Goal: Transaction & Acquisition: Purchase product/service

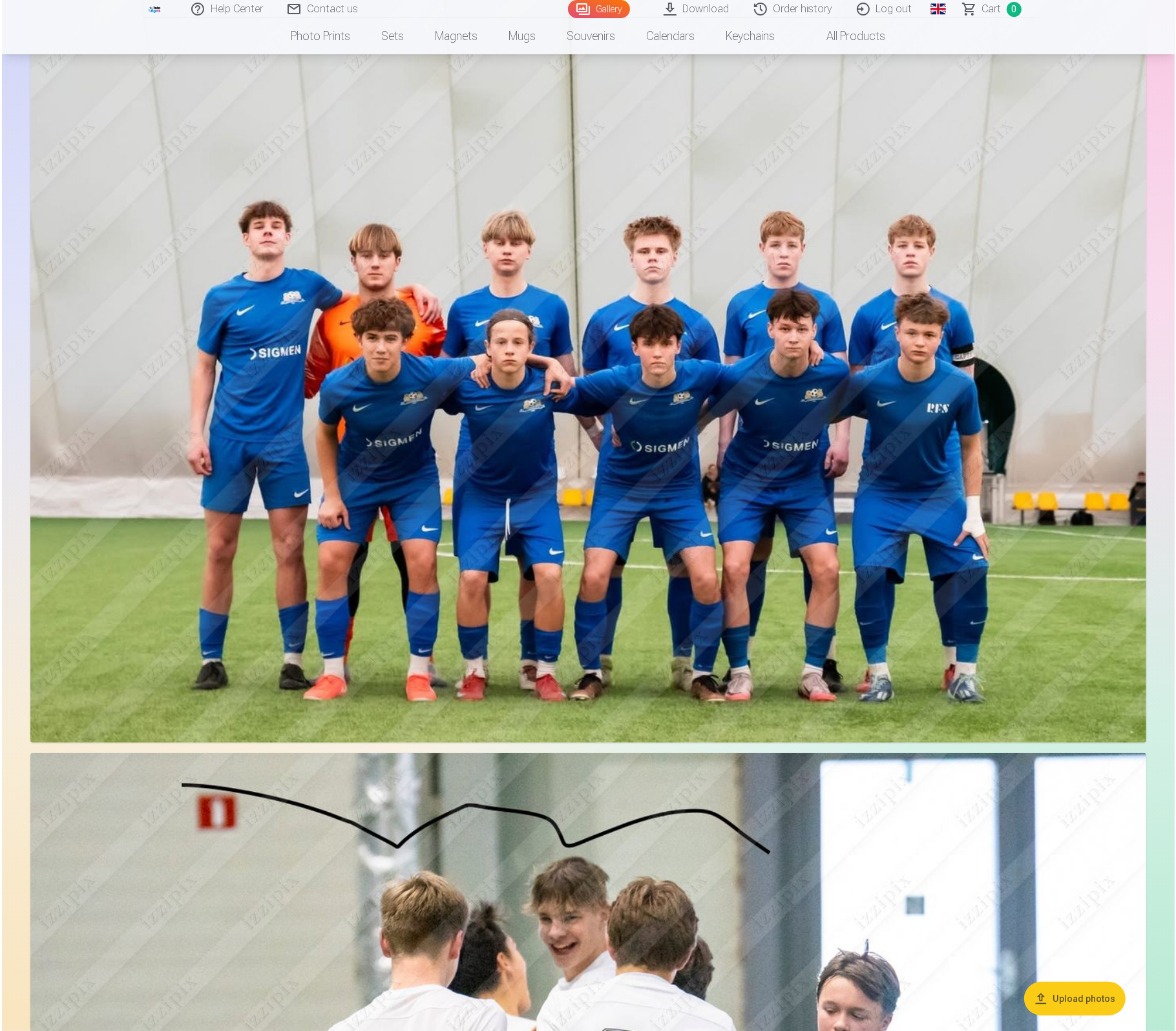
scroll to position [141, 0]
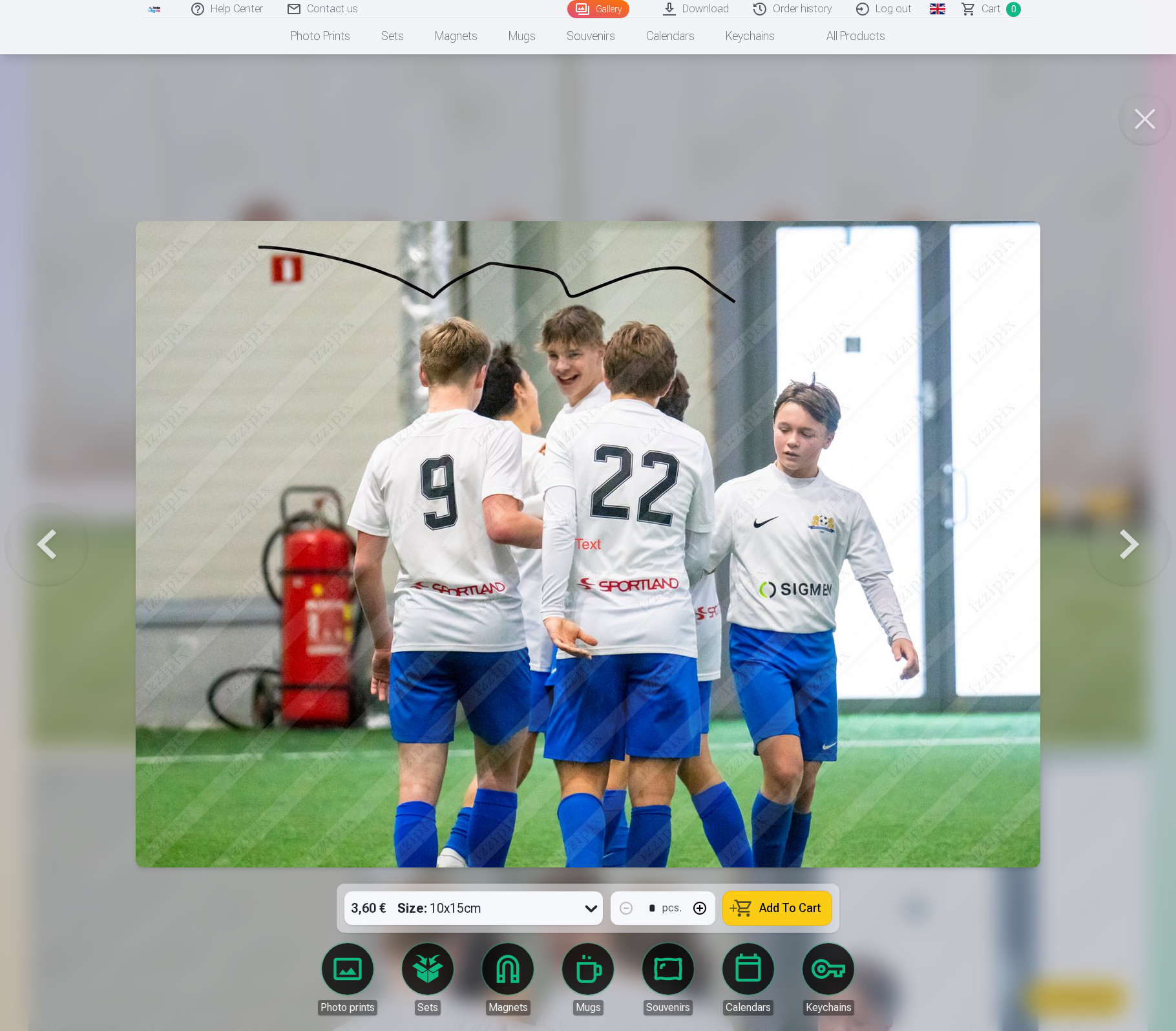
click at [789, 911] on span "Add To Cart" at bounding box center [790, 908] width 62 height 12
click at [980, 12] on link "Сart 1" at bounding box center [991, 9] width 83 height 18
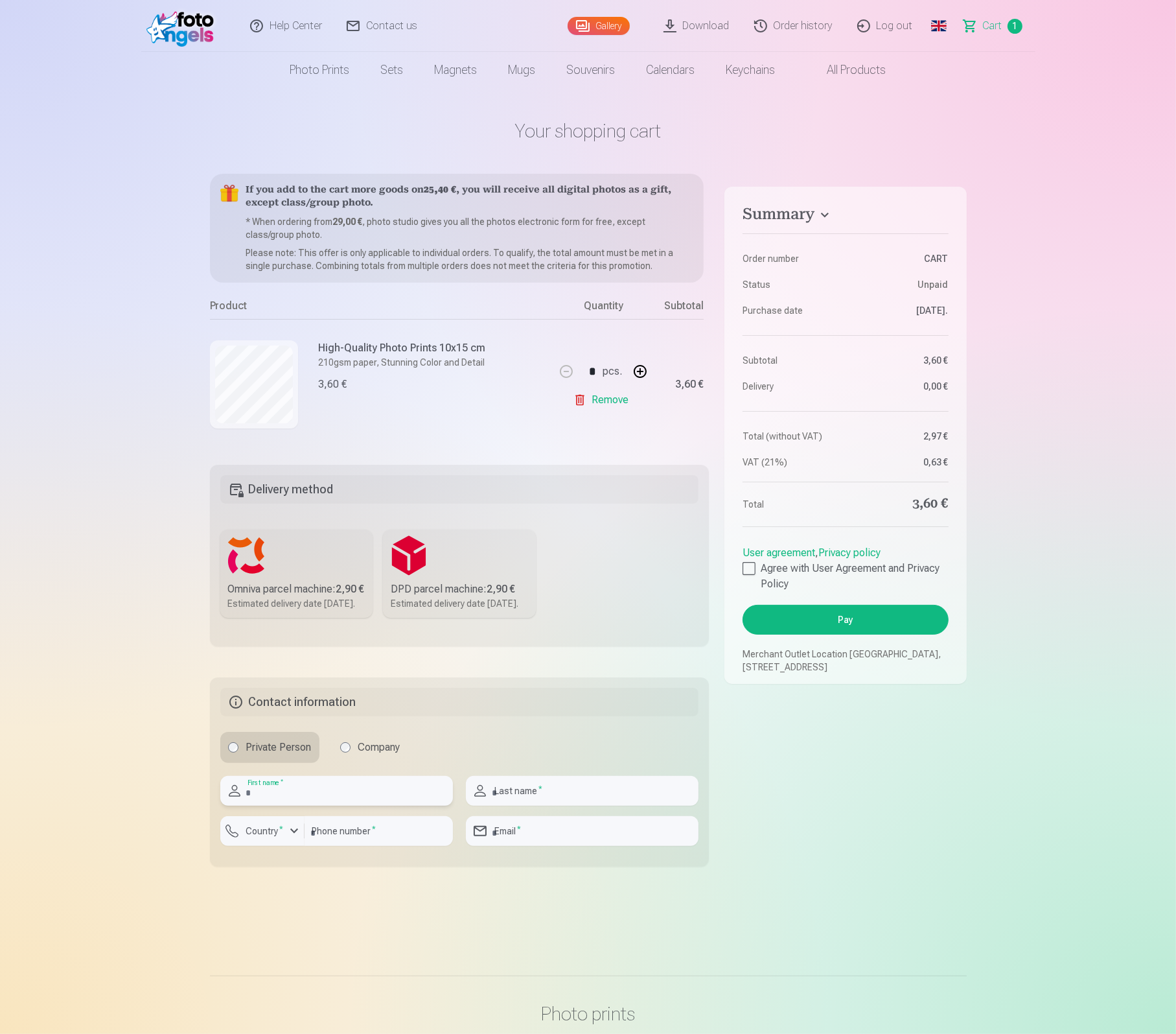
click at [270, 805] on input "text" at bounding box center [337, 791] width 232 height 30
click at [296, 838] on div "button" at bounding box center [294, 831] width 16 height 16
click at [942, 26] on link "Global" at bounding box center [938, 25] width 26 height 52
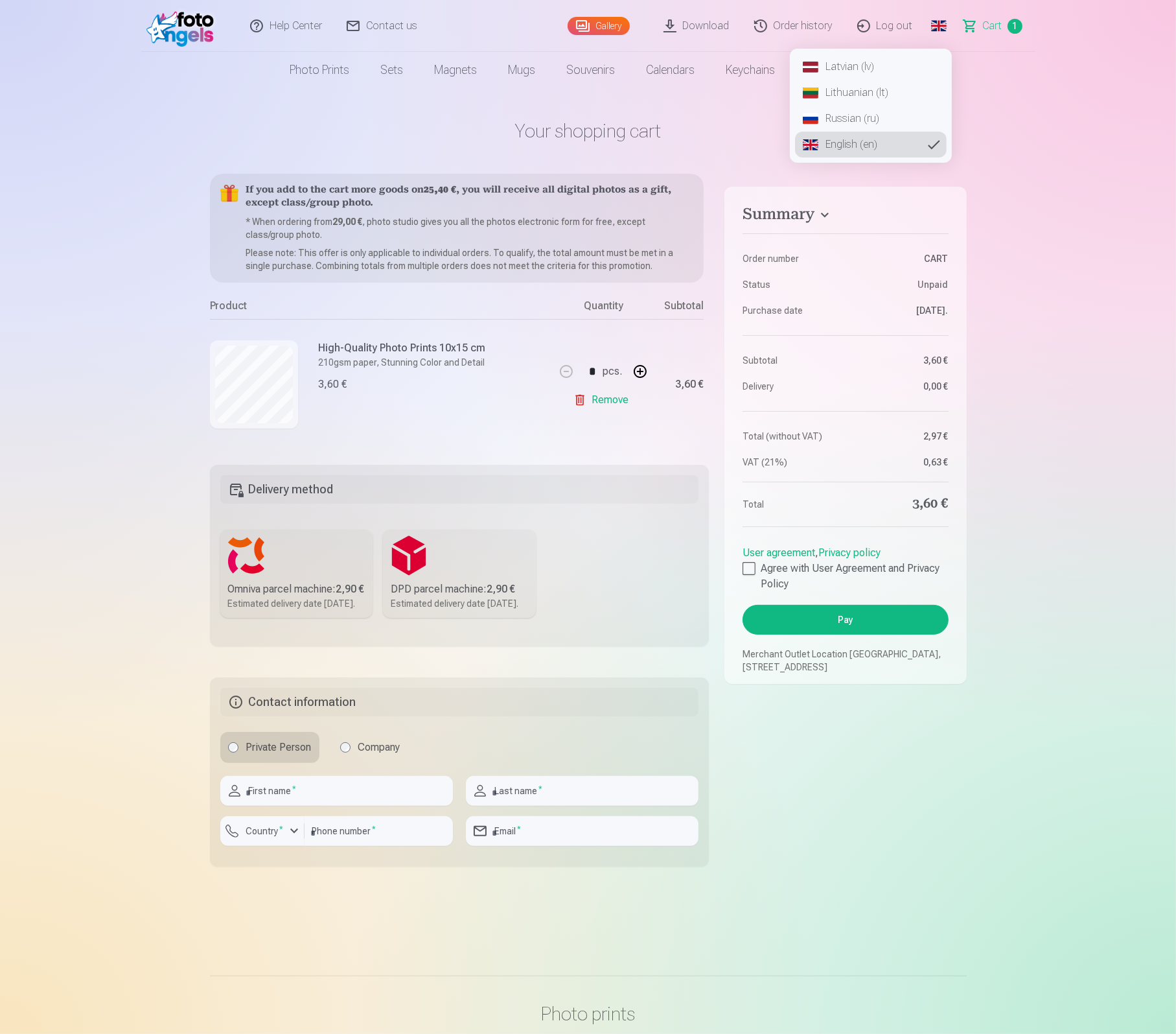
click at [866, 63] on link "Latvian (lv)" at bounding box center [871, 67] width 151 height 26
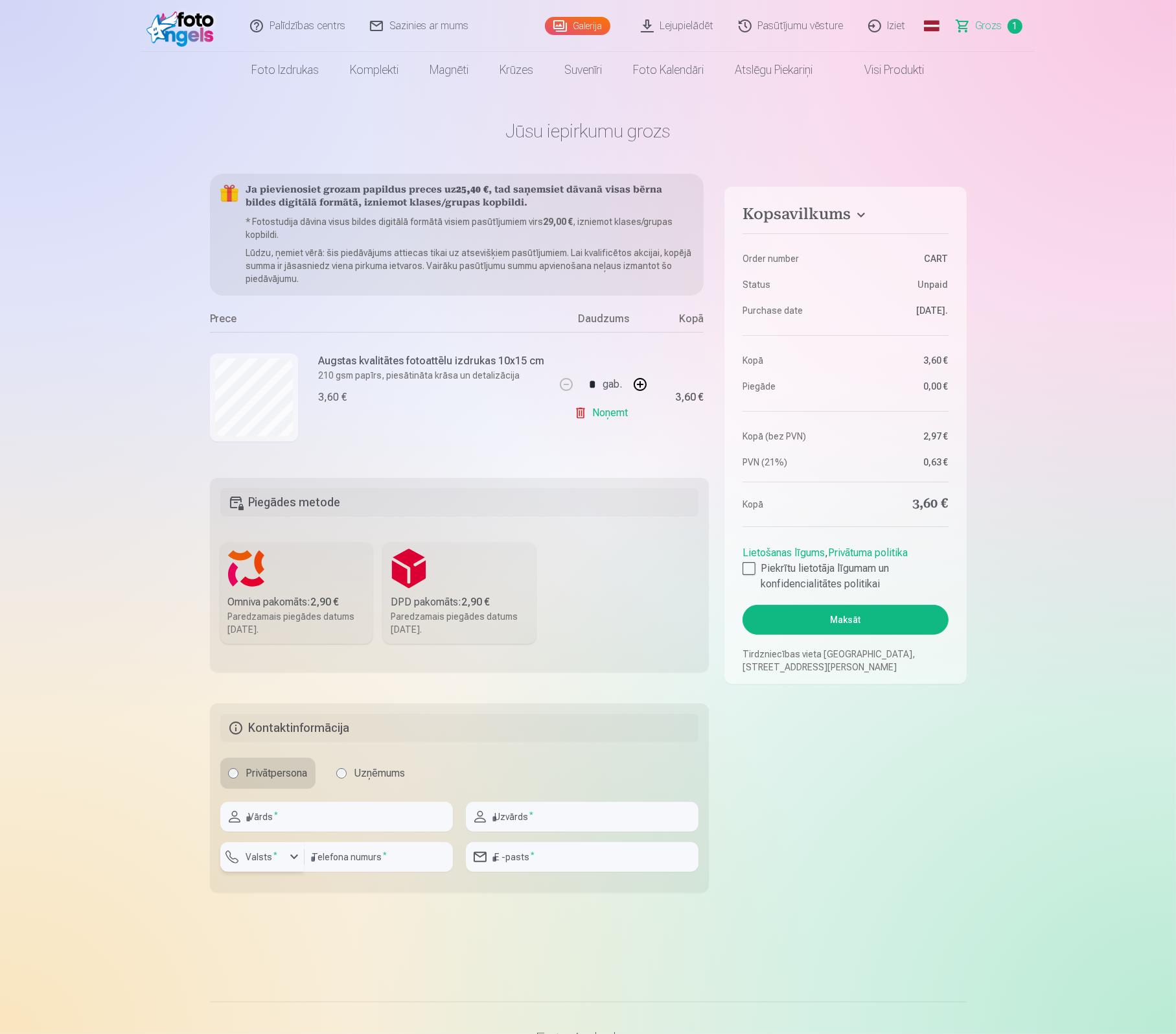
click at [293, 860] on div "button" at bounding box center [294, 856] width 16 height 16
click at [274, 891] on div "+371" at bounding box center [269, 887] width 26 height 16
click at [351, 858] on input "number" at bounding box center [379, 857] width 148 height 30
type input "********"
click at [309, 820] on input "text" at bounding box center [337, 817] width 232 height 30
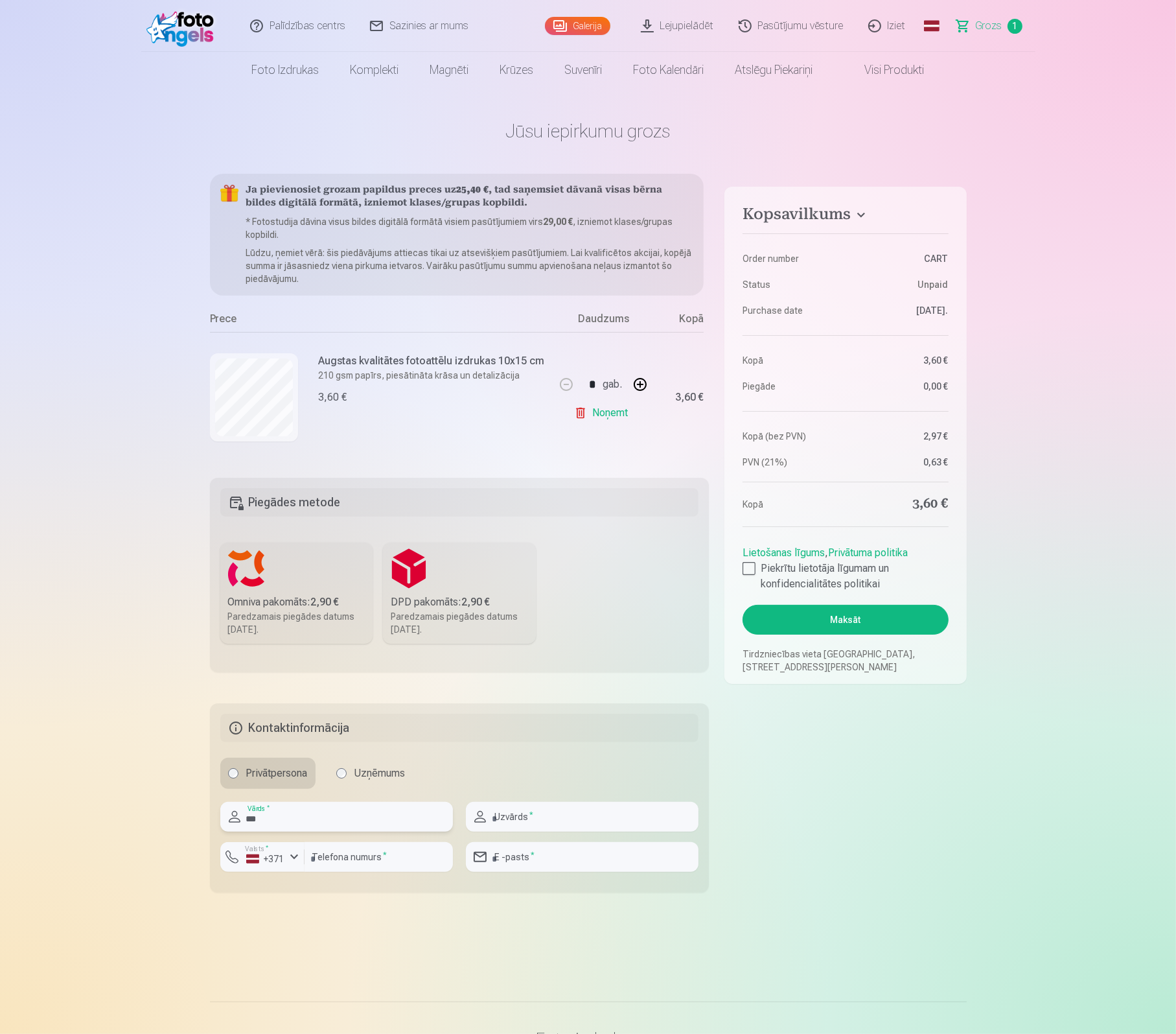
type input "***"
click at [574, 824] on input "text" at bounding box center [582, 817] width 232 height 30
type input "***"
click at [577, 861] on input "email" at bounding box center [582, 857] width 232 height 30
type input "**********"
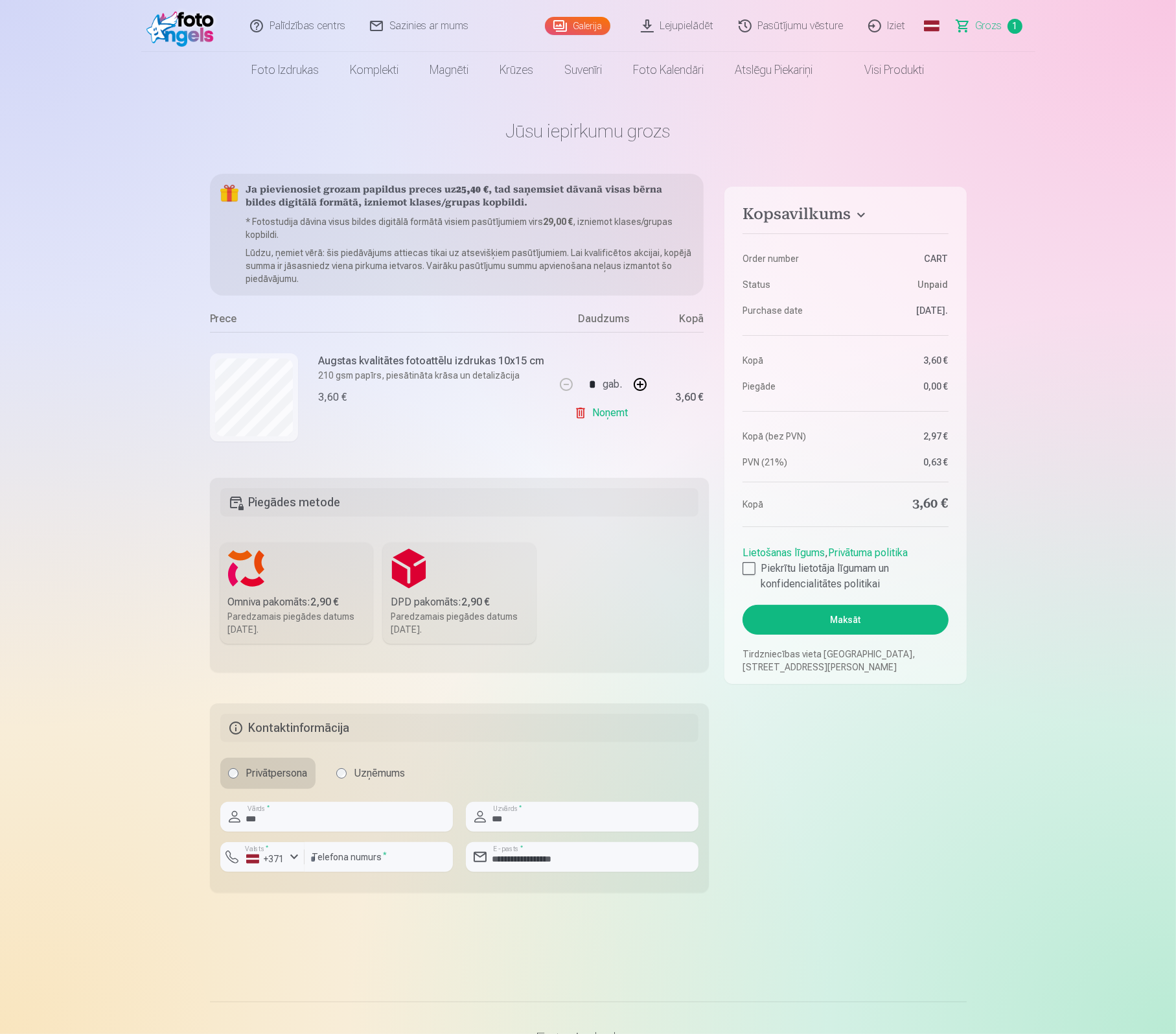
click at [322, 585] on label "Omniva pakomāts : 2,90 € Paredzamais piegādes datums [DATE]." at bounding box center [297, 592] width 153 height 101
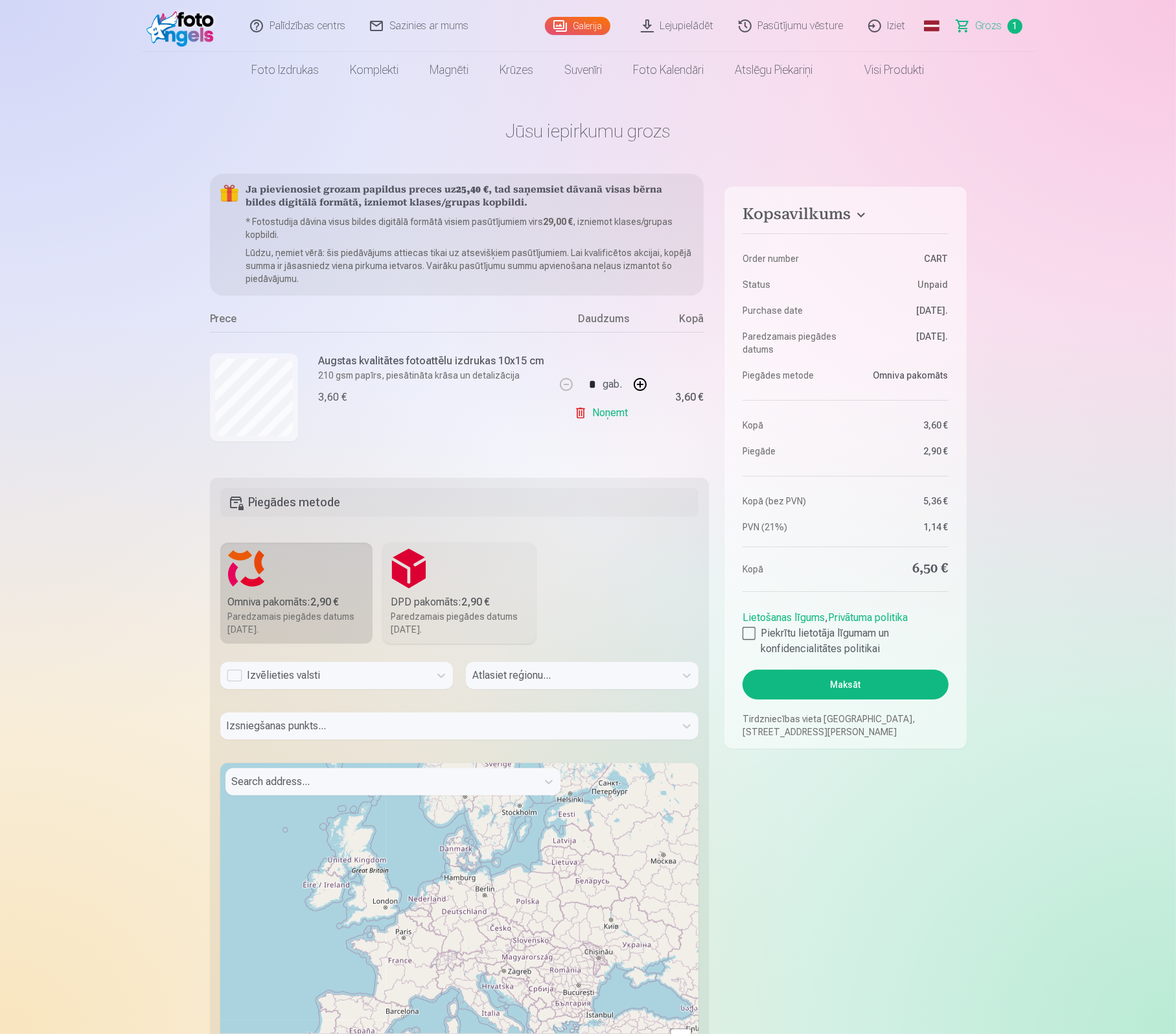
click at [238, 682] on div "Izvēlieties valsti" at bounding box center [325, 675] width 196 height 16
click at [253, 707] on div "Latvija" at bounding box center [337, 710] width 232 height 26
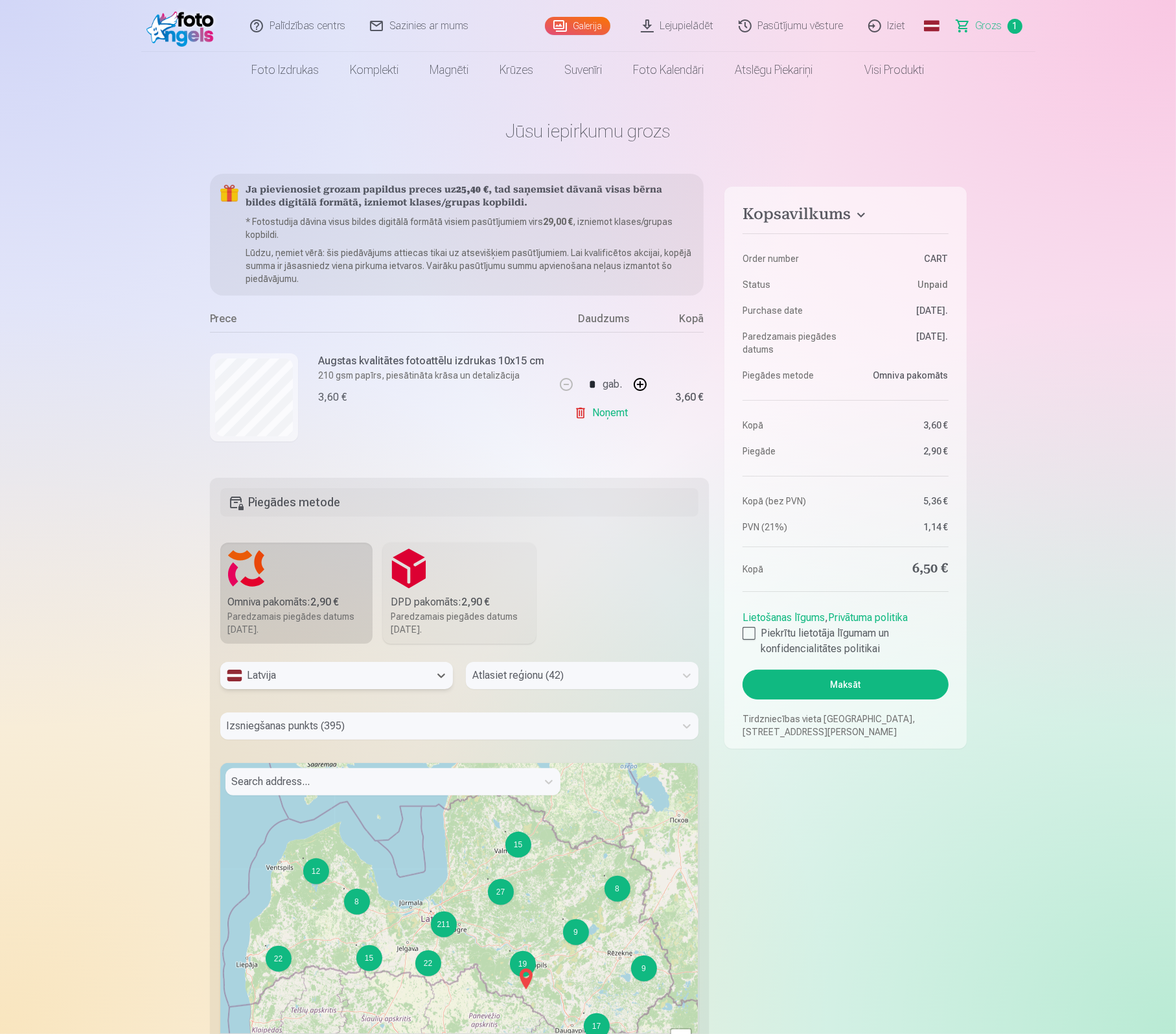
click at [518, 681] on div at bounding box center [570, 676] width 196 height 18
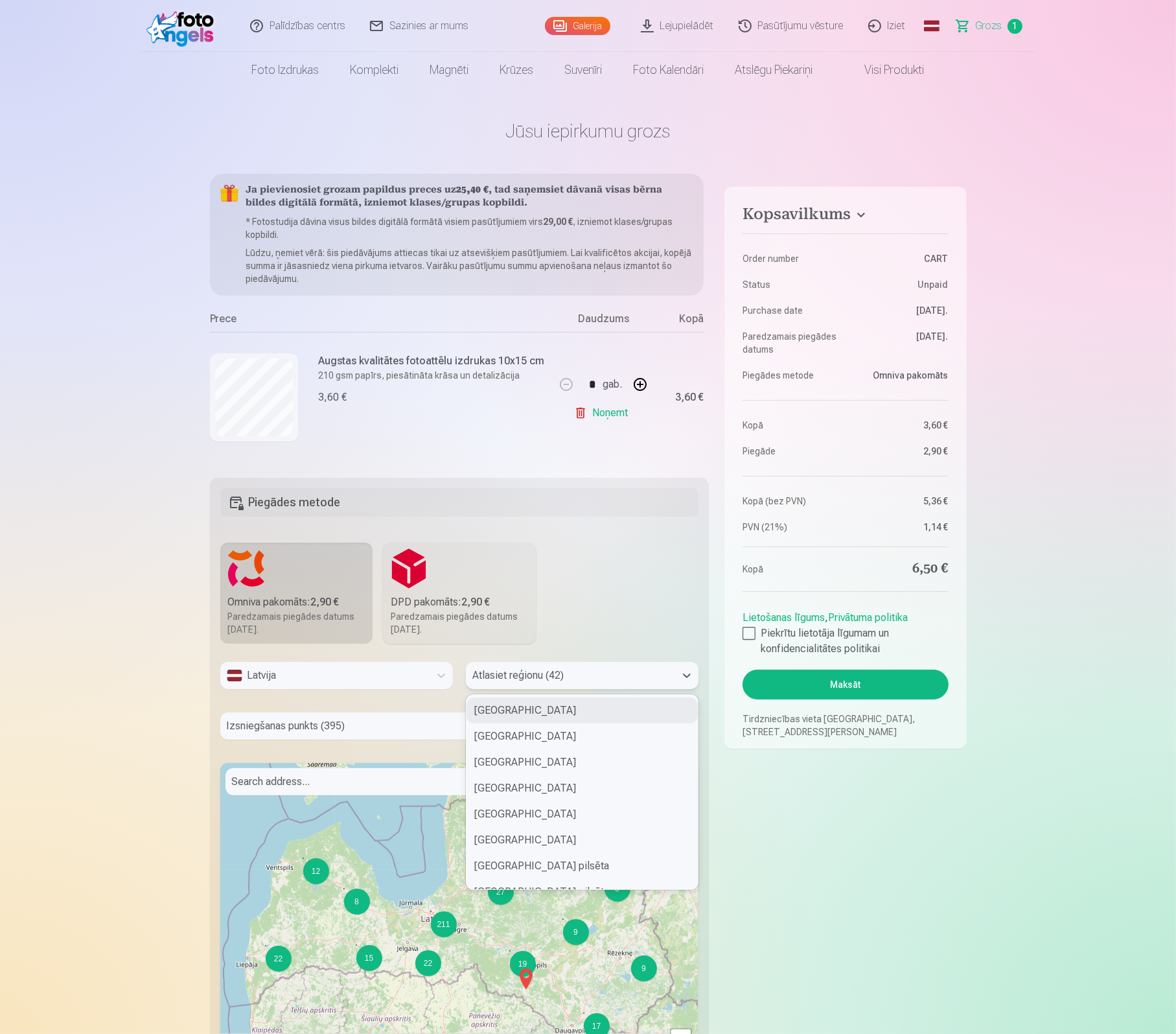
click at [489, 718] on div "Alūksnes novads" at bounding box center [582, 710] width 232 height 26
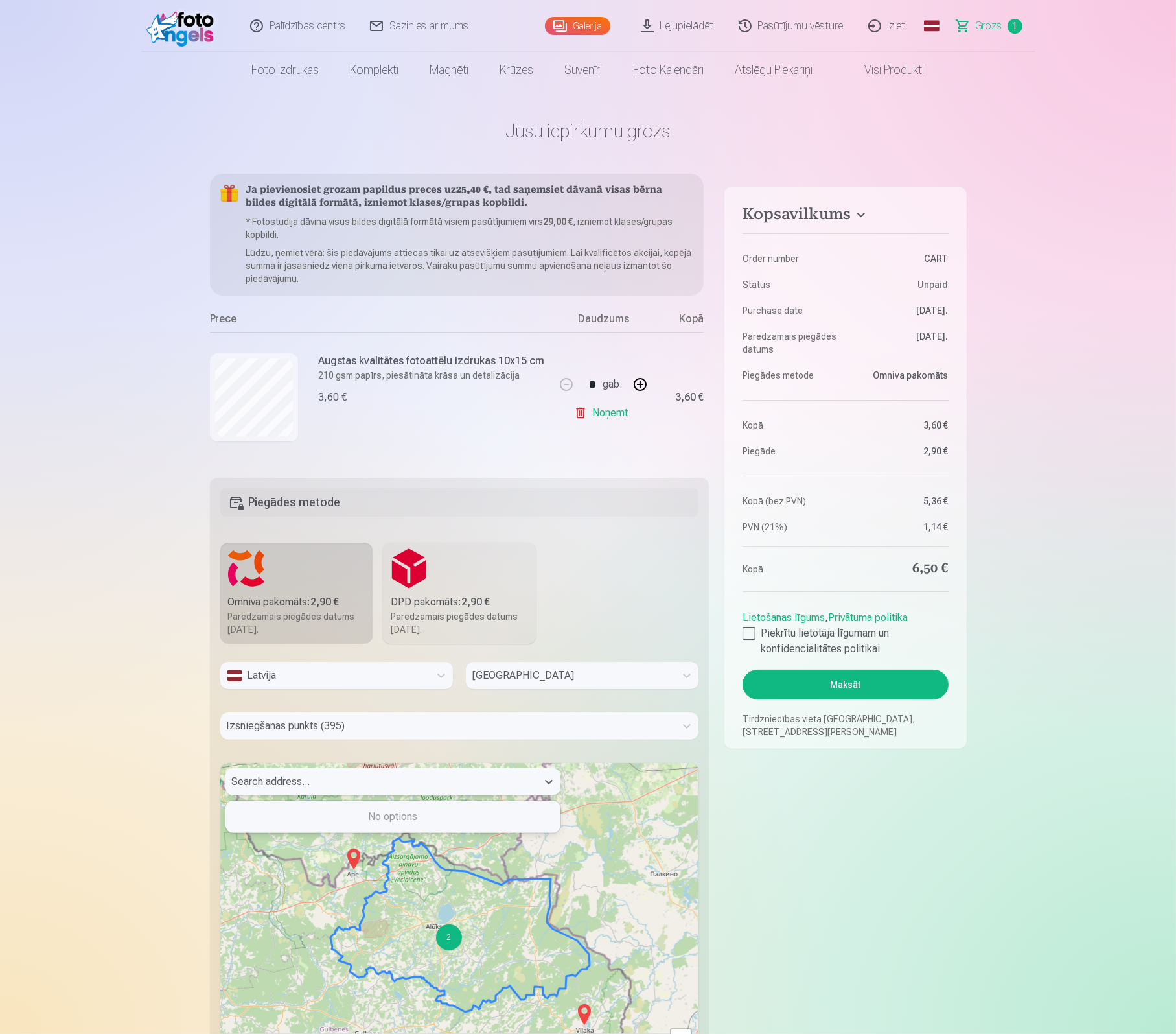
click at [332, 781] on div at bounding box center [381, 781] width 298 height 18
click at [274, 784] on div at bounding box center [381, 781] width 298 height 18
click at [357, 865] on img at bounding box center [354, 859] width 21 height 31
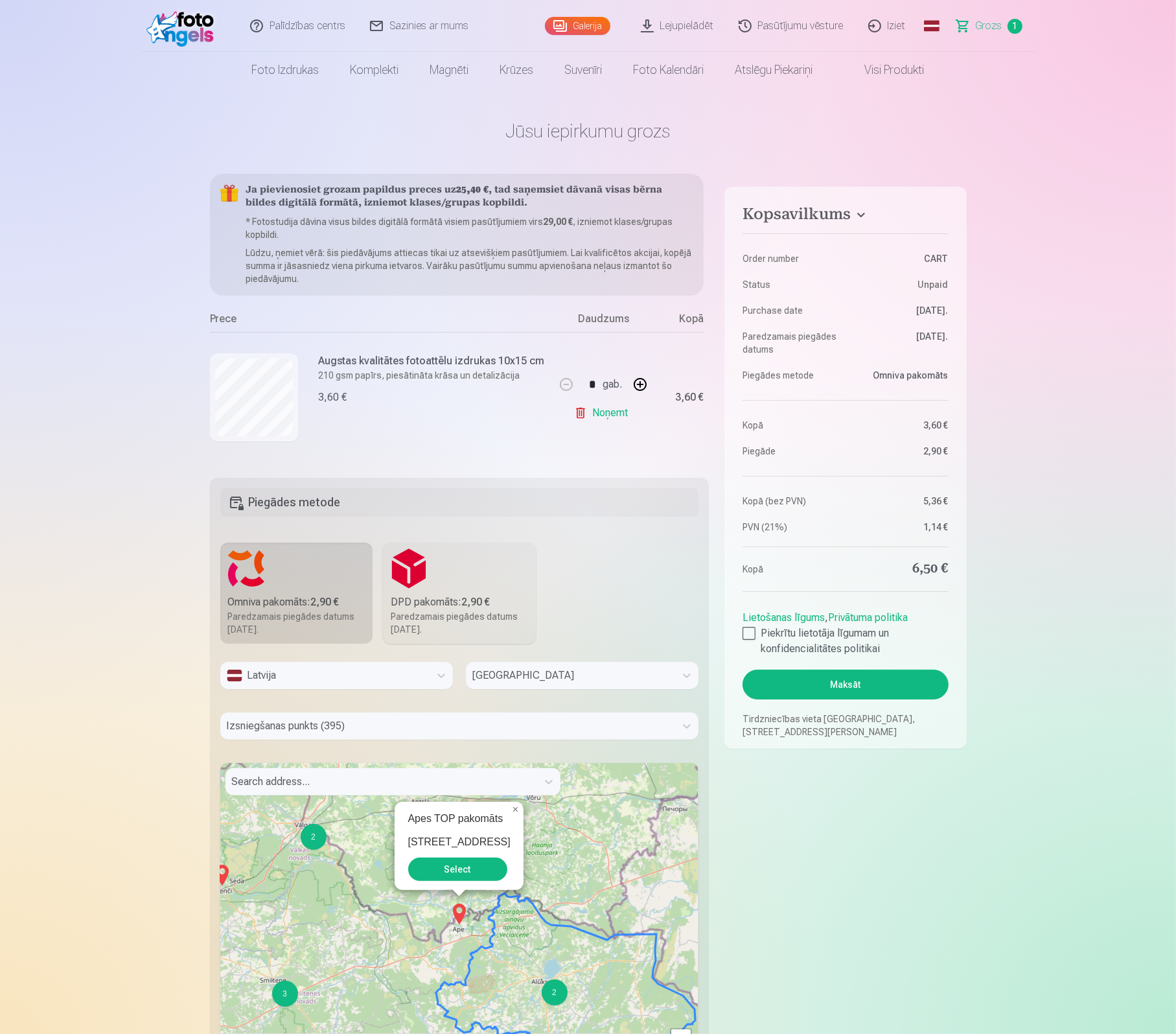
click at [456, 873] on button "Select" at bounding box center [458, 869] width 99 height 23
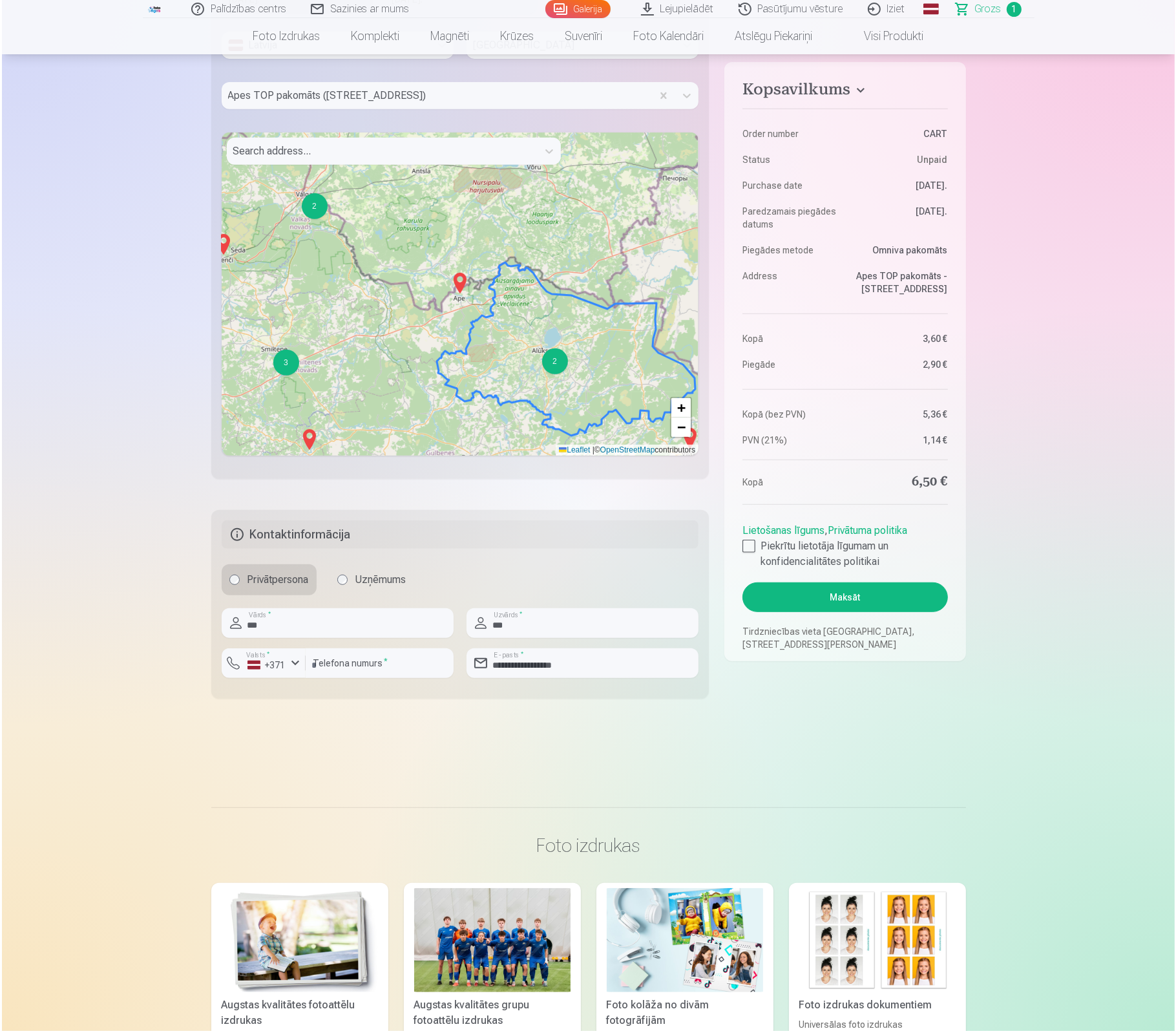
scroll to position [630, 0]
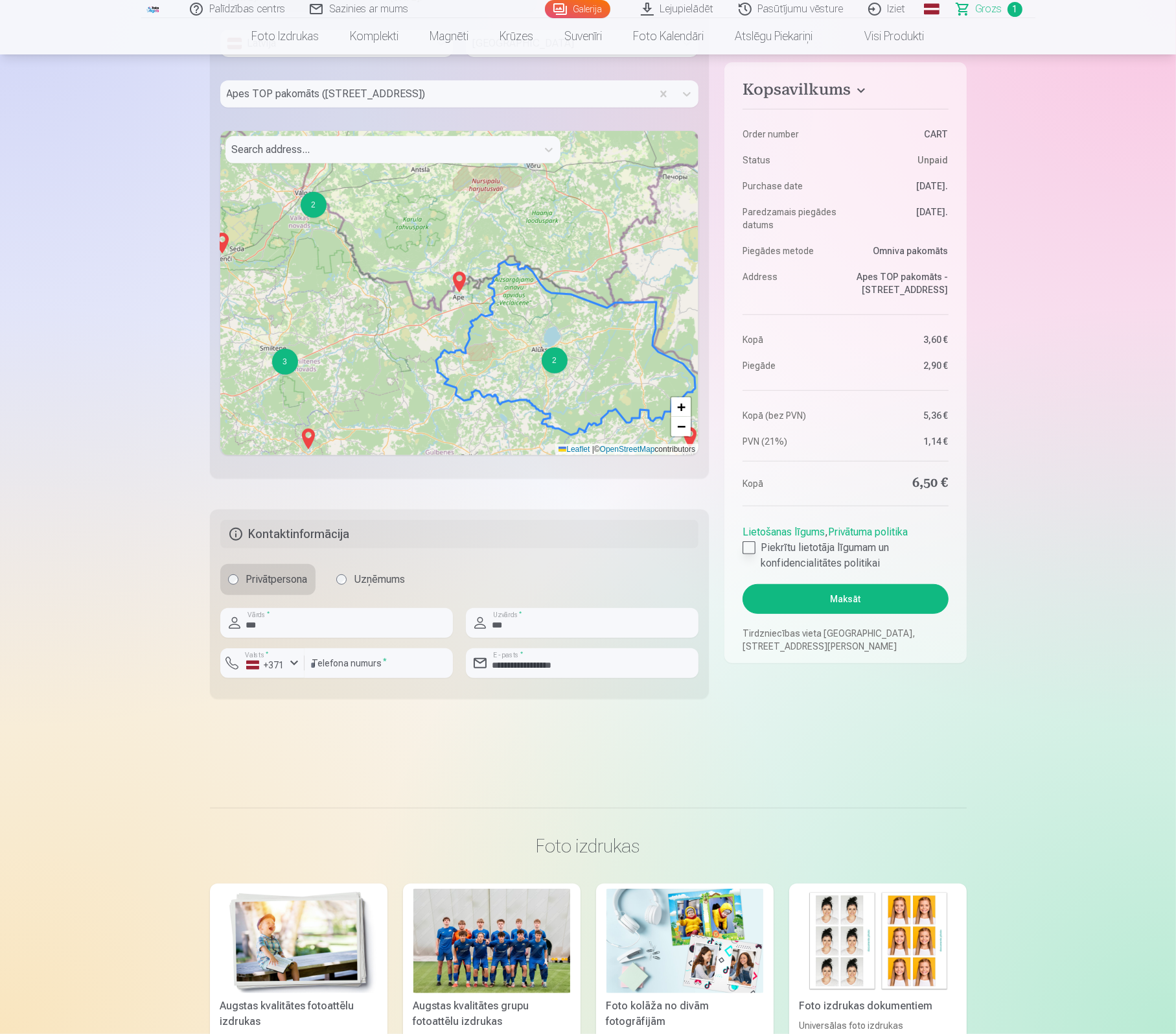
click at [750, 554] on div at bounding box center [749, 547] width 13 height 13
click at [795, 613] on button "Maksāt" at bounding box center [845, 599] width 205 height 30
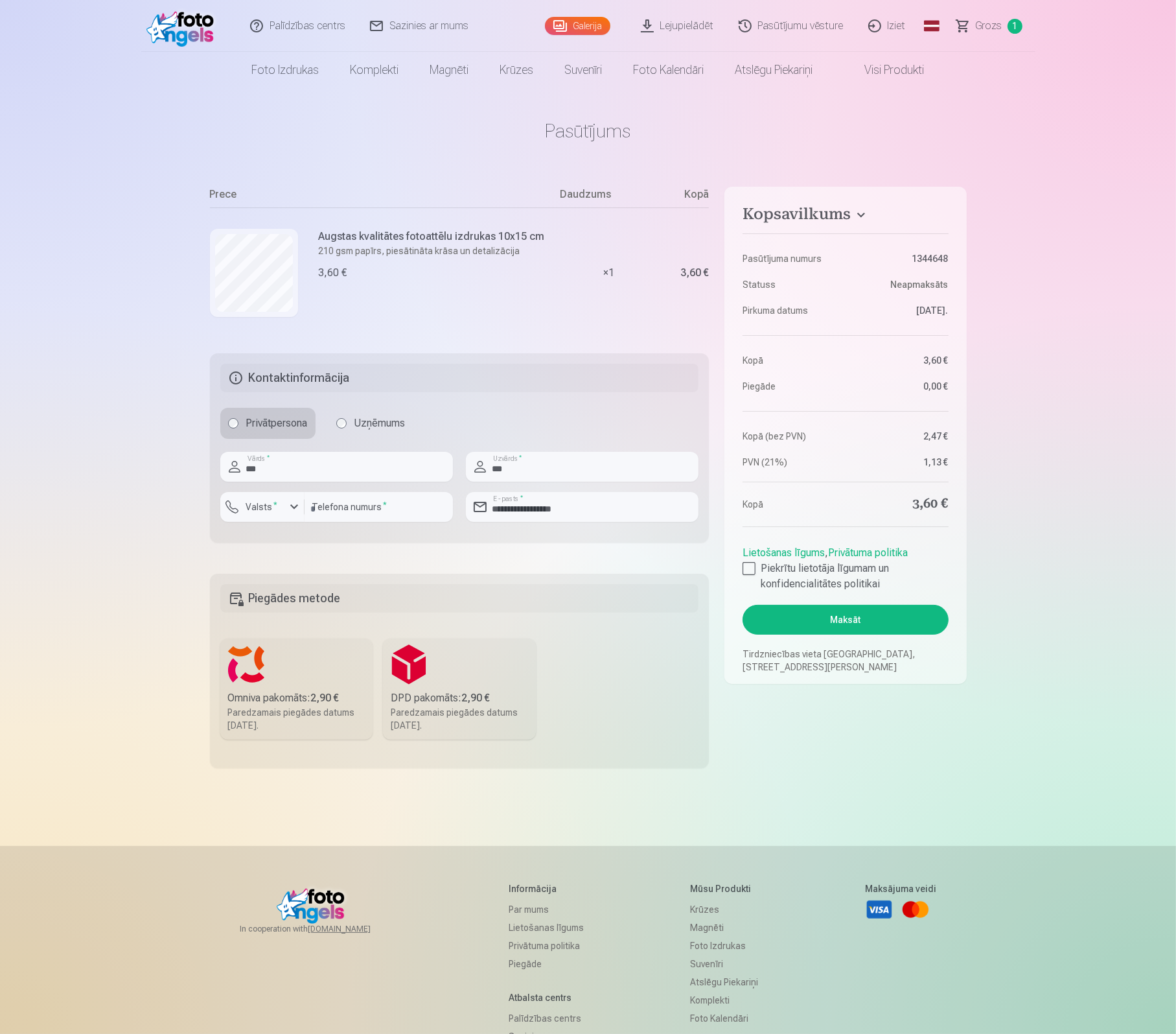
click at [851, 616] on button "Maksāt" at bounding box center [845, 619] width 205 height 30
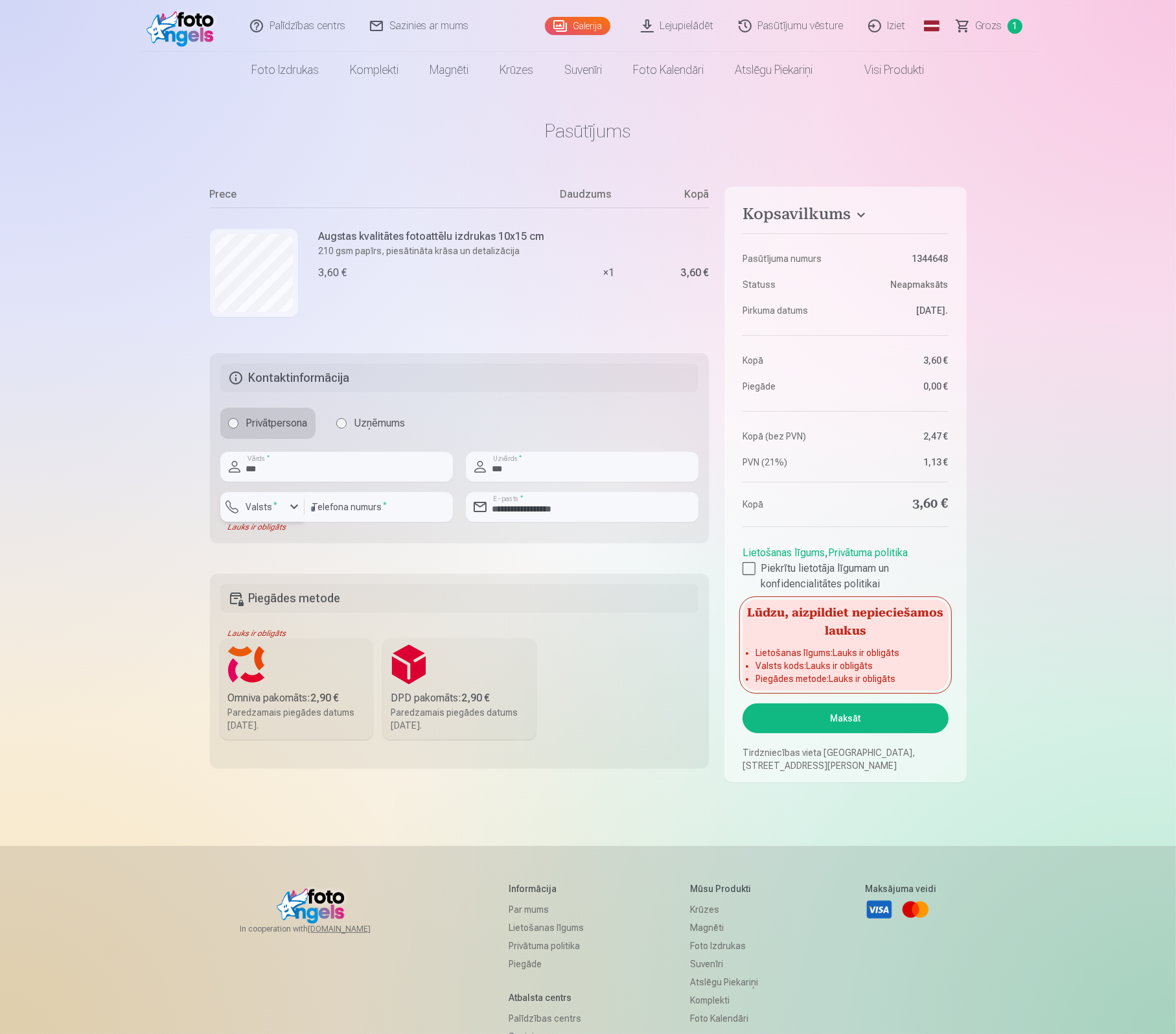
click at [294, 505] on div "button" at bounding box center [294, 507] width 16 height 16
click at [267, 538] on div "+371" at bounding box center [269, 537] width 26 height 16
click at [849, 715] on button "Maksāt" at bounding box center [845, 718] width 205 height 30
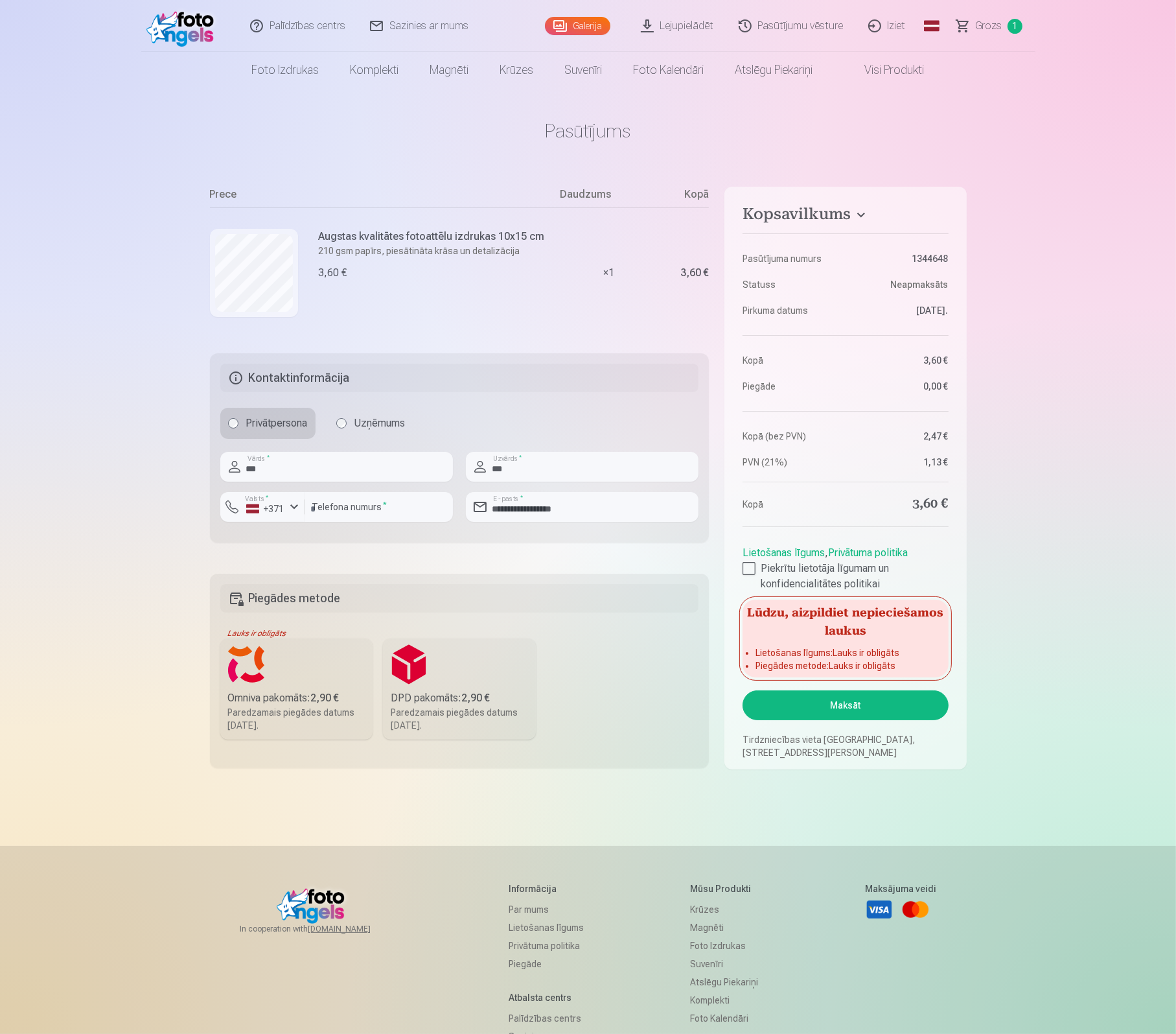
click at [827, 705] on button "Maksāt" at bounding box center [845, 706] width 205 height 30
click at [293, 508] on div "button" at bounding box center [294, 507] width 16 height 16
click at [288, 562] on li "+370 Lietuva" at bounding box center [288, 563] width 115 height 26
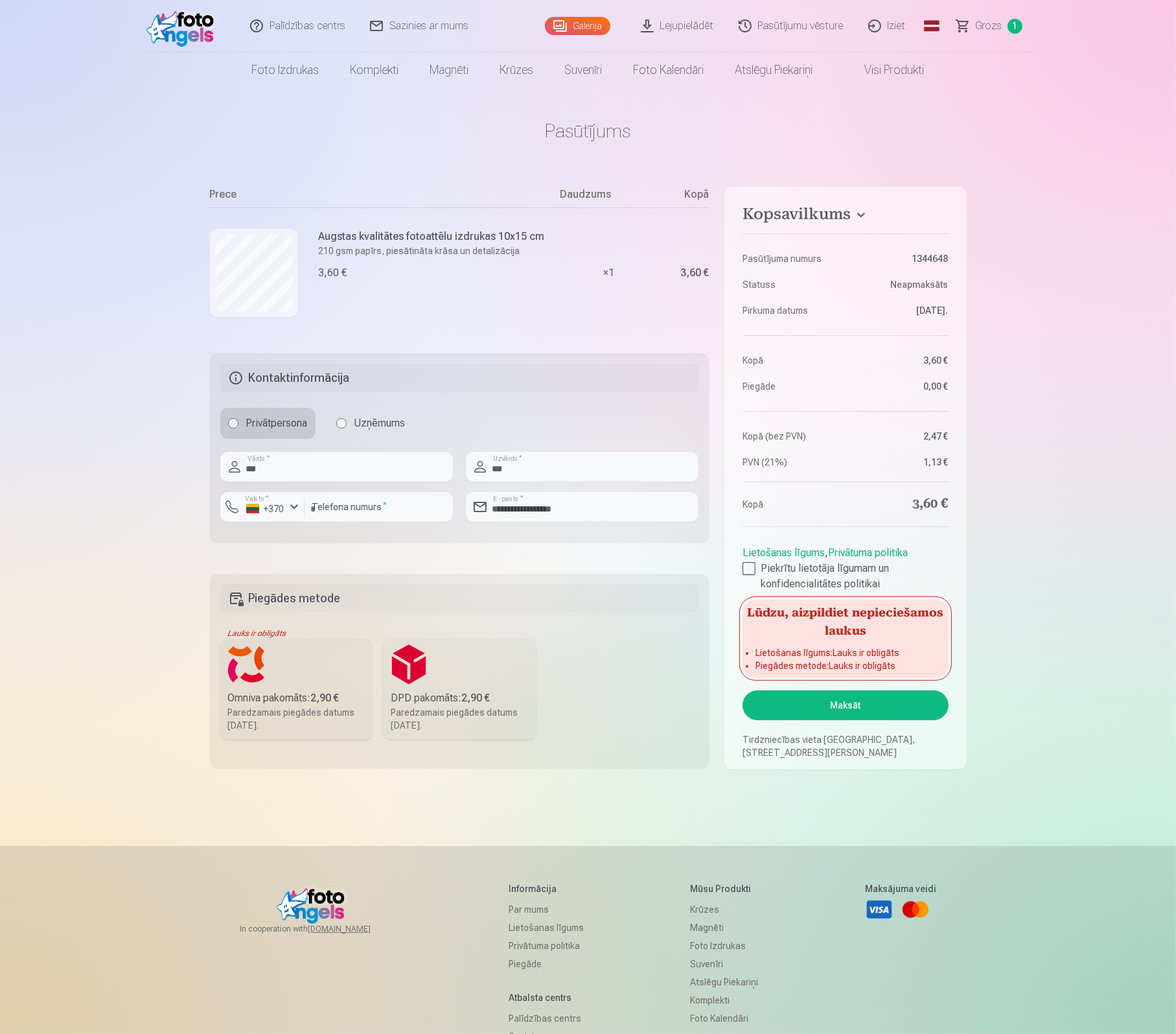
click at [296, 684] on label "Omniva pakomāts : 2,90 € Paredzamais piegādes datums [DATE]." at bounding box center [297, 688] width 153 height 101
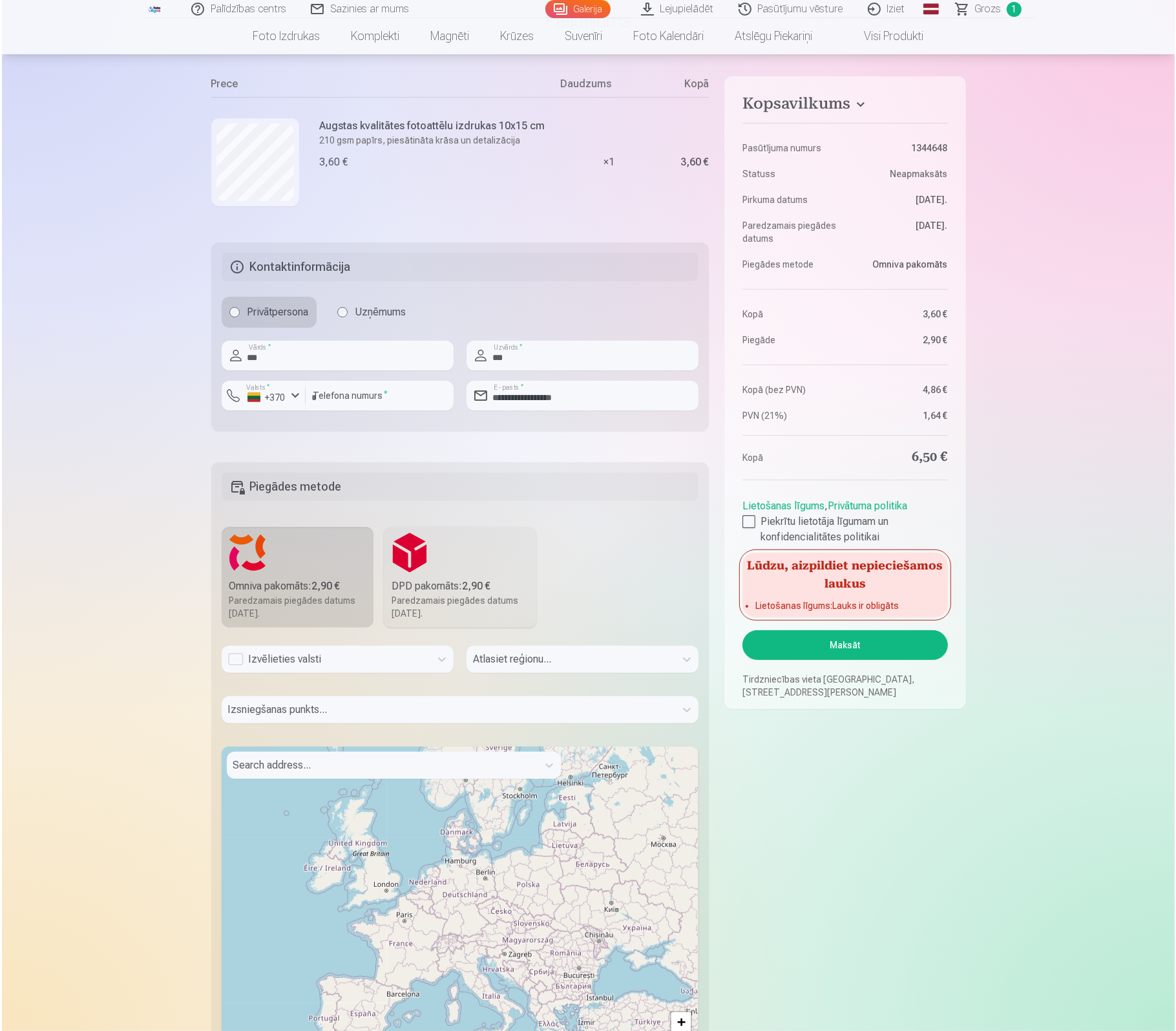
scroll to position [111, 0]
click at [350, 776] on div "Search address..." at bounding box center [381, 763] width 311 height 27
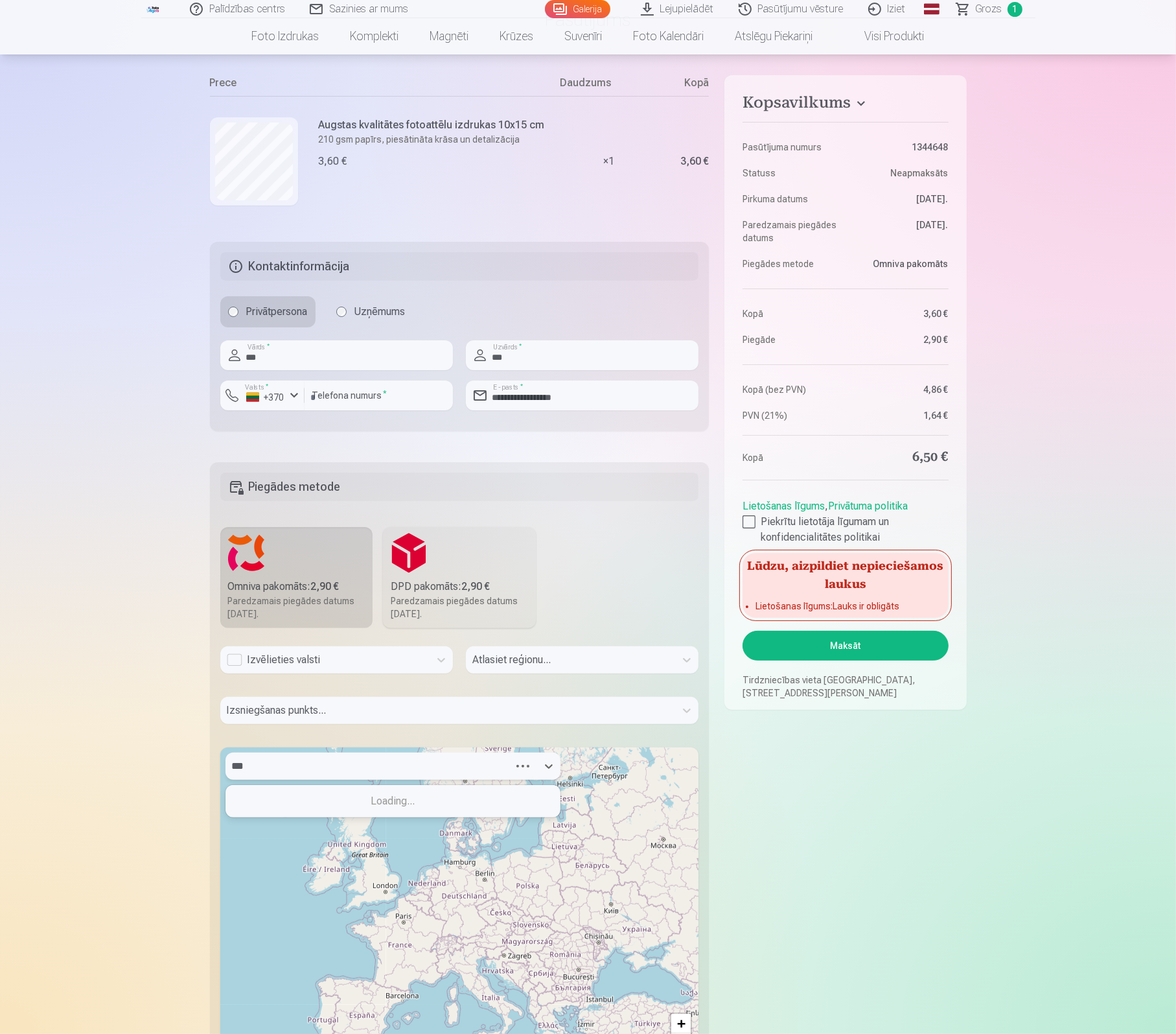
type input "****"
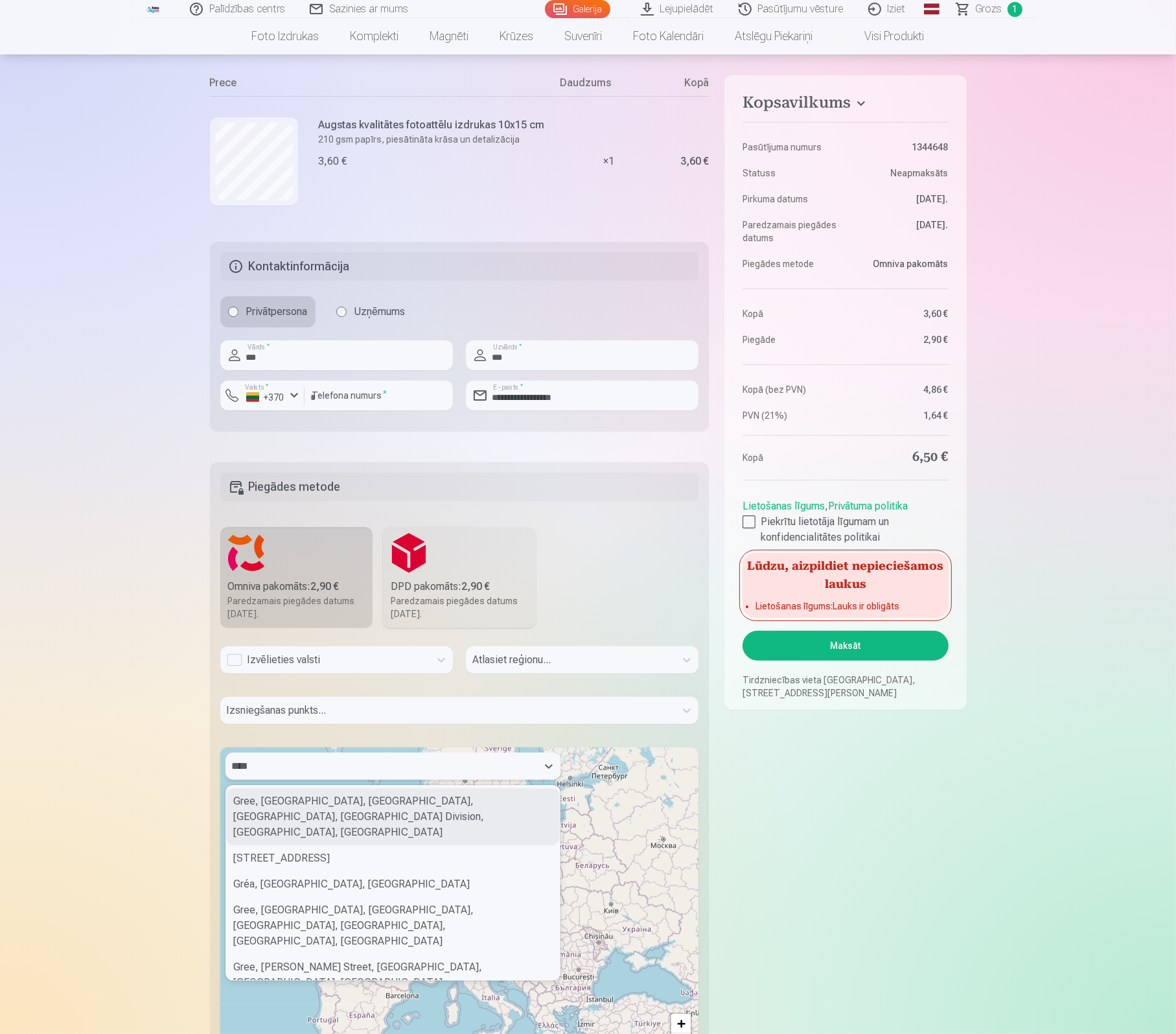
click at [316, 799] on div "Gree, [GEOGRAPHIC_DATA], [GEOGRAPHIC_DATA], [GEOGRAPHIC_DATA], [GEOGRAPHIC_DATA…" at bounding box center [393, 817] width 334 height 57
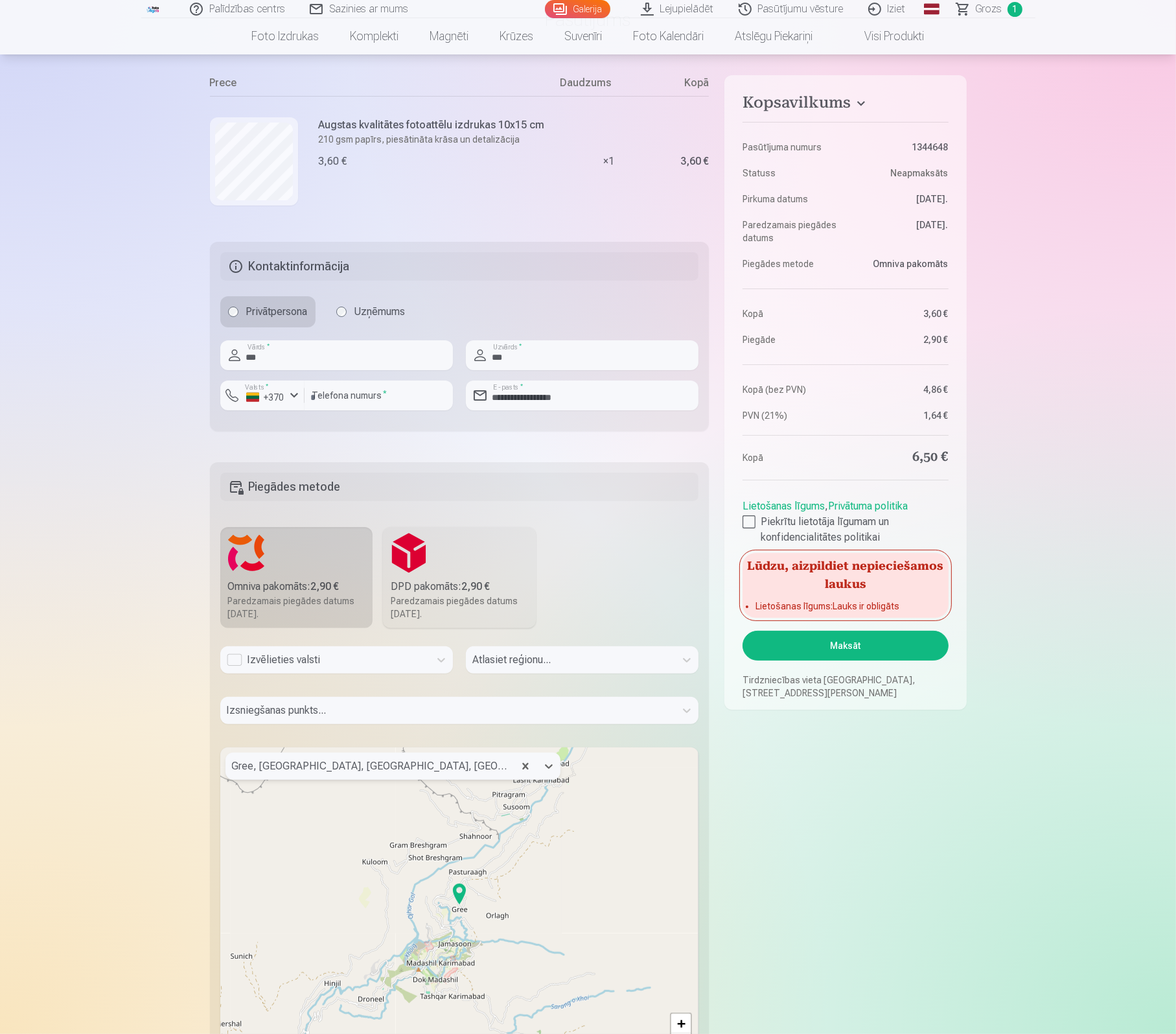
click at [459, 895] on img at bounding box center [459, 893] width 21 height 31
click at [459, 889] on img at bounding box center [459, 893] width 21 height 31
click at [310, 655] on div "Izvēlieties valsti" at bounding box center [325, 660] width 196 height 16
click at [250, 691] on div "Latvija" at bounding box center [337, 694] width 232 height 26
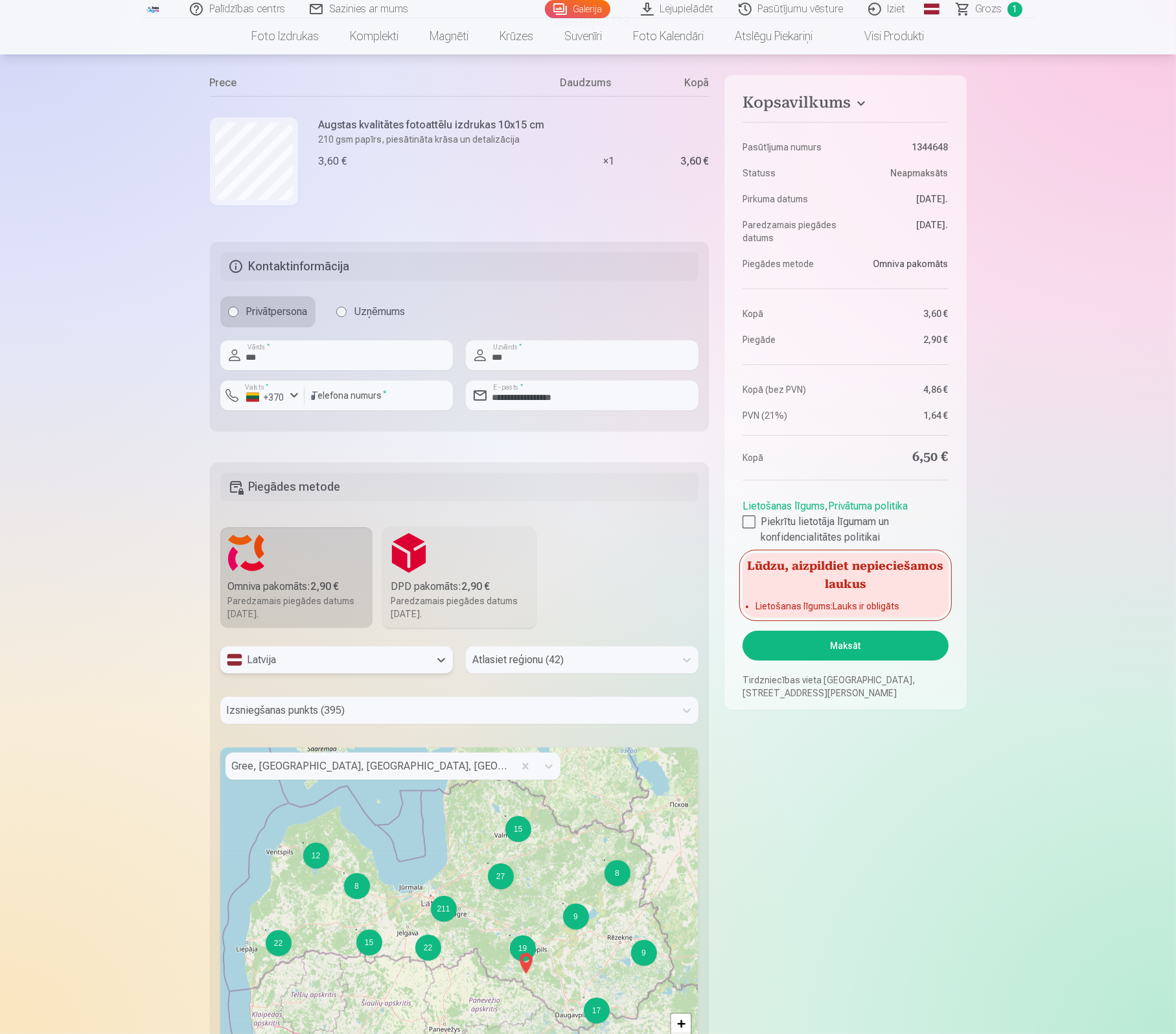
click at [305, 767] on div at bounding box center [369, 766] width 275 height 18
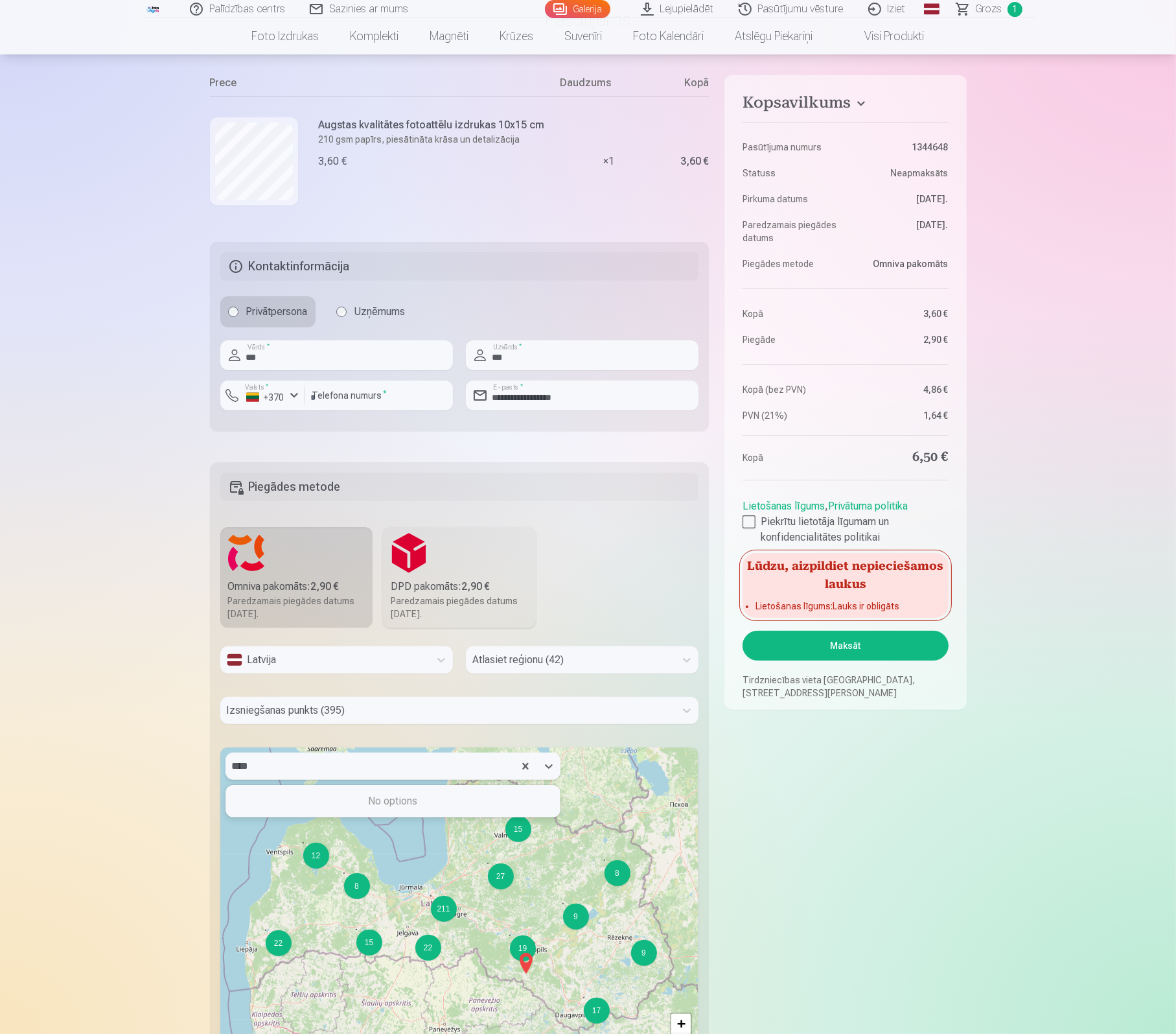
type input "*****"
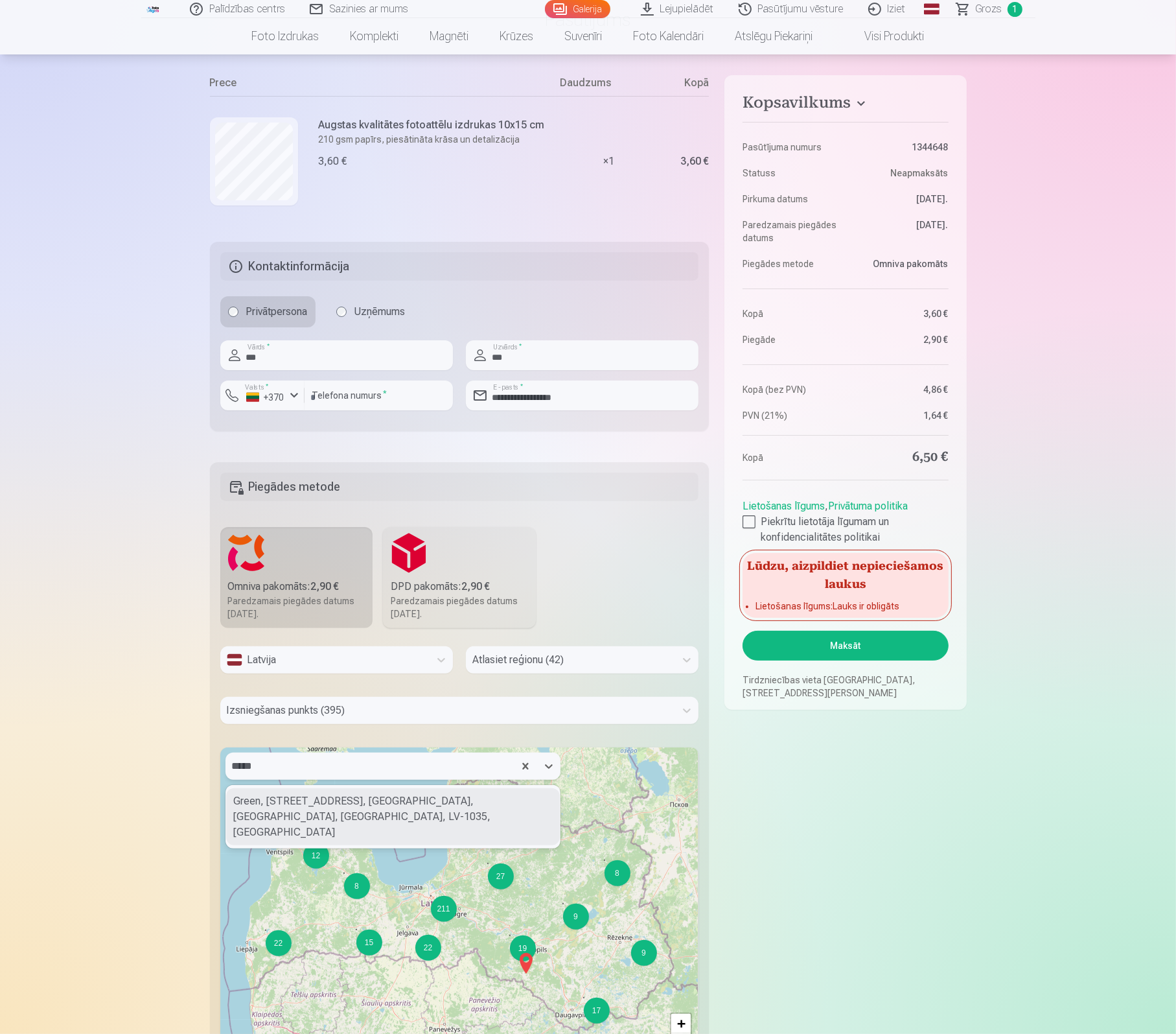
click at [339, 800] on div "Green, [STREET_ADDRESS], [GEOGRAPHIC_DATA], [GEOGRAPHIC_DATA], [GEOGRAPHIC_DATA…" at bounding box center [393, 817] width 334 height 57
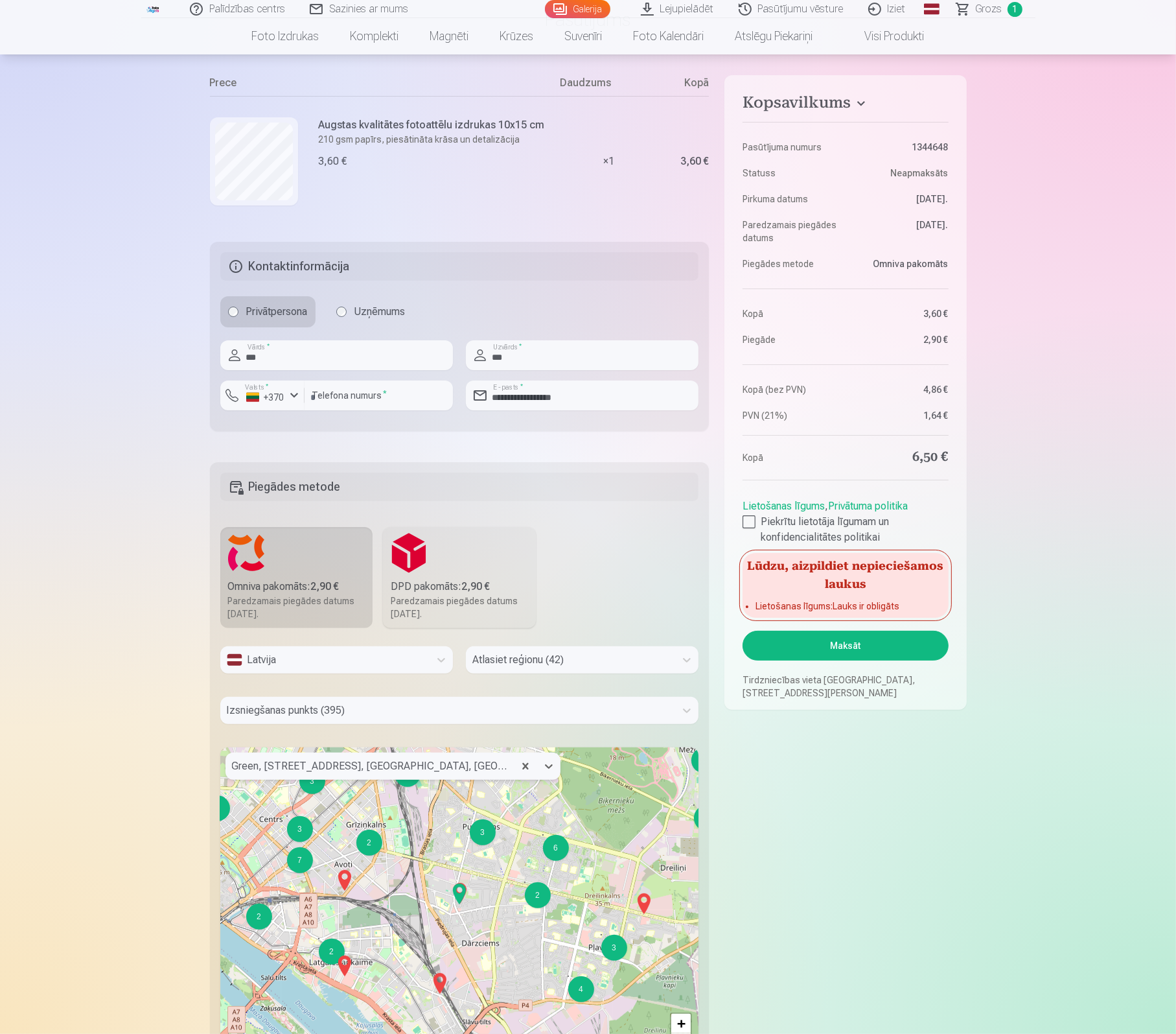
click at [346, 883] on img at bounding box center [345, 880] width 21 height 31
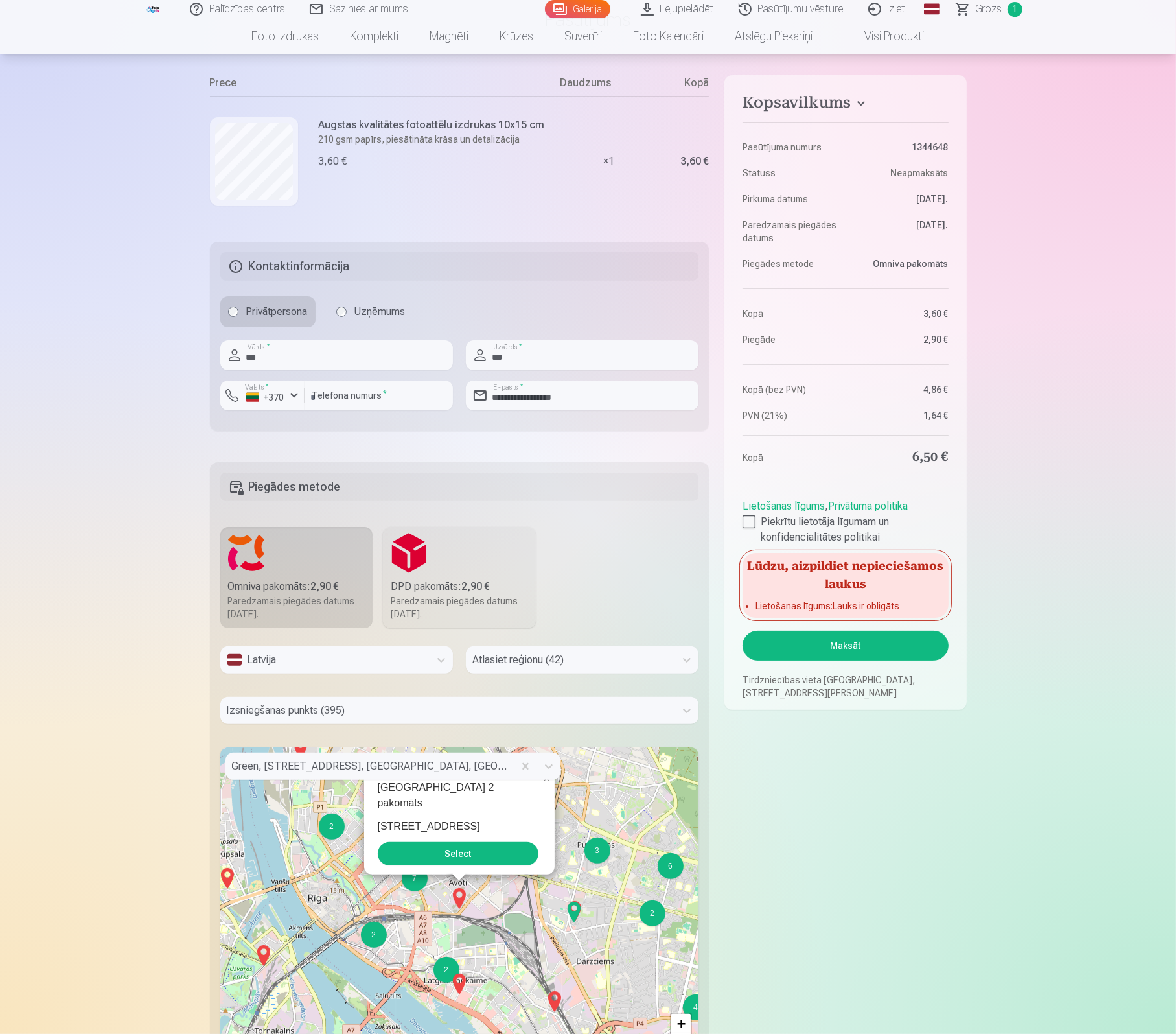
click at [462, 860] on button "Select" at bounding box center [458, 853] width 160 height 23
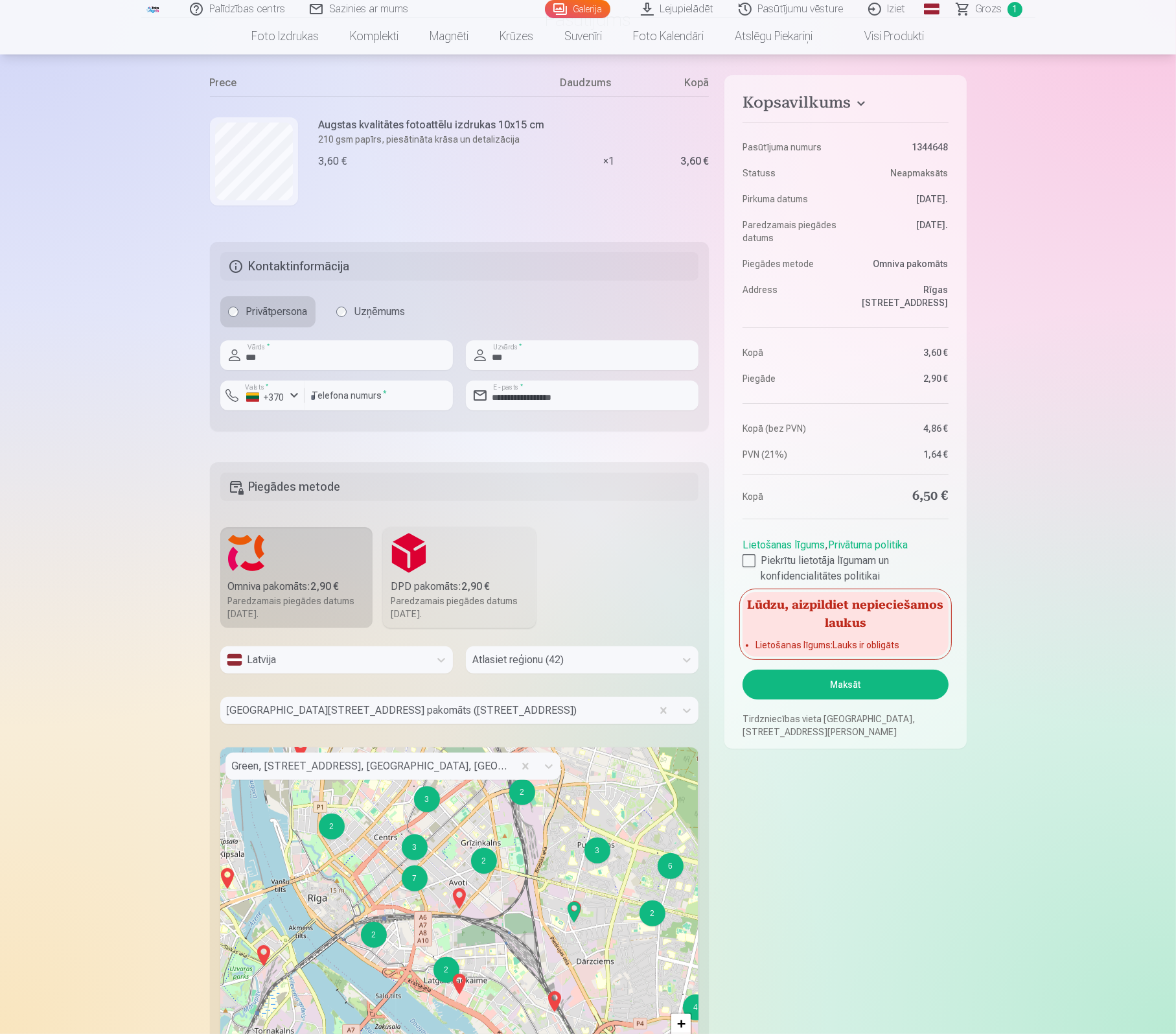
click at [791, 700] on button "Maksāt" at bounding box center [845, 685] width 205 height 30
click at [753, 567] on div at bounding box center [749, 560] width 13 height 13
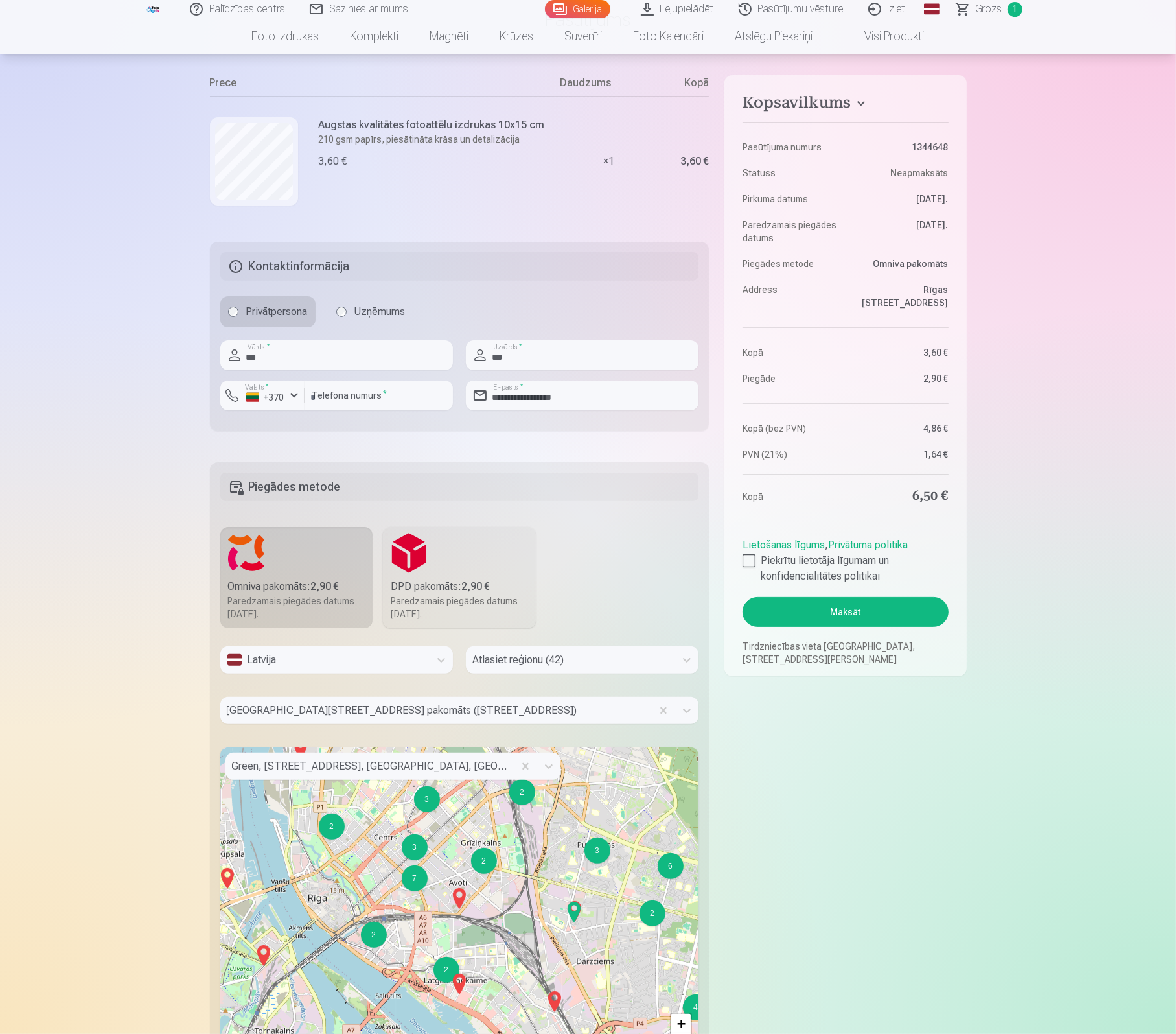
click at [806, 627] on button "Maksāt" at bounding box center [845, 612] width 205 height 30
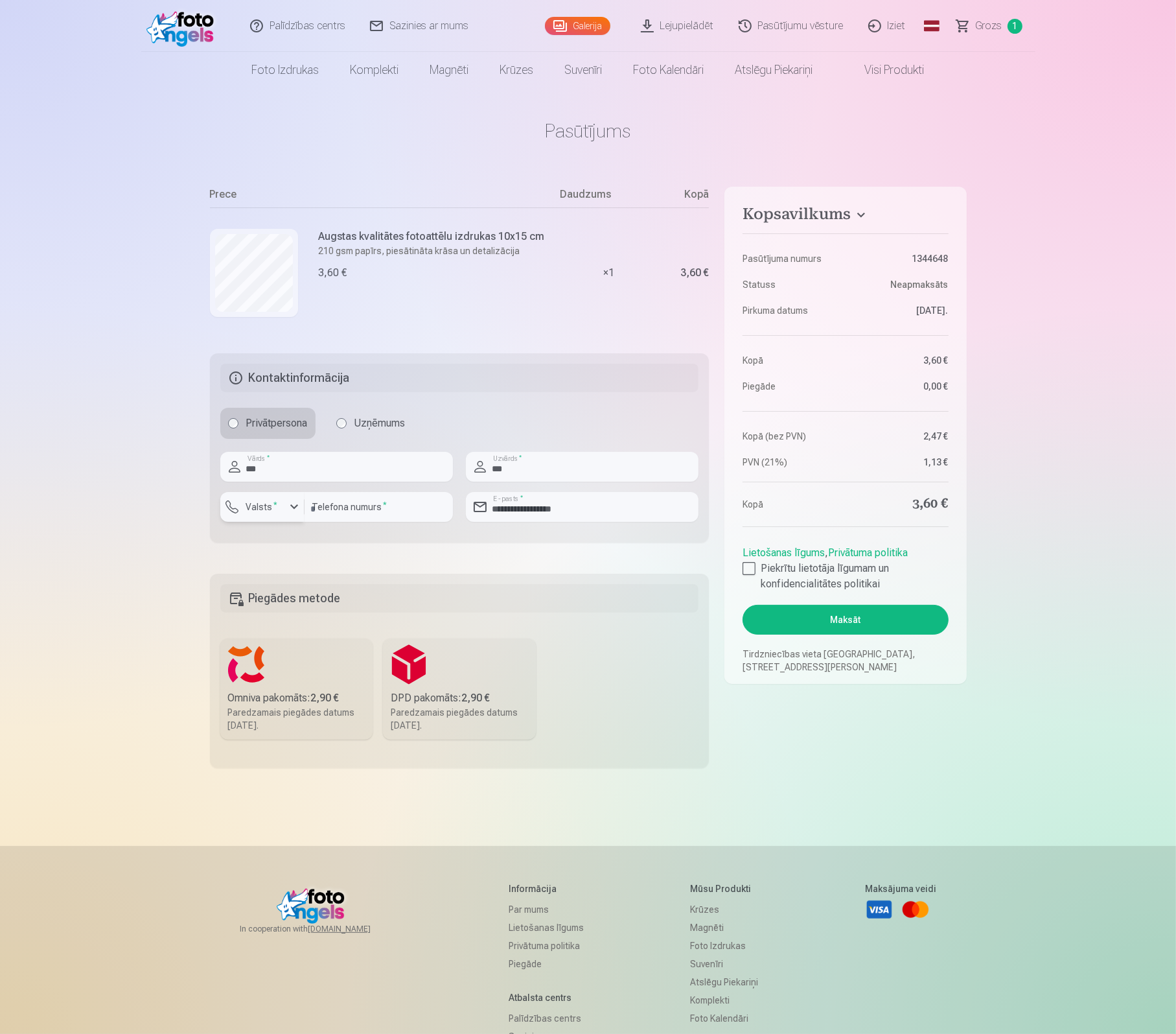
click at [294, 507] on div "button" at bounding box center [294, 507] width 16 height 16
click at [276, 563] on div "+370" at bounding box center [269, 563] width 26 height 16
click at [386, 508] on input "**********" at bounding box center [379, 507] width 148 height 30
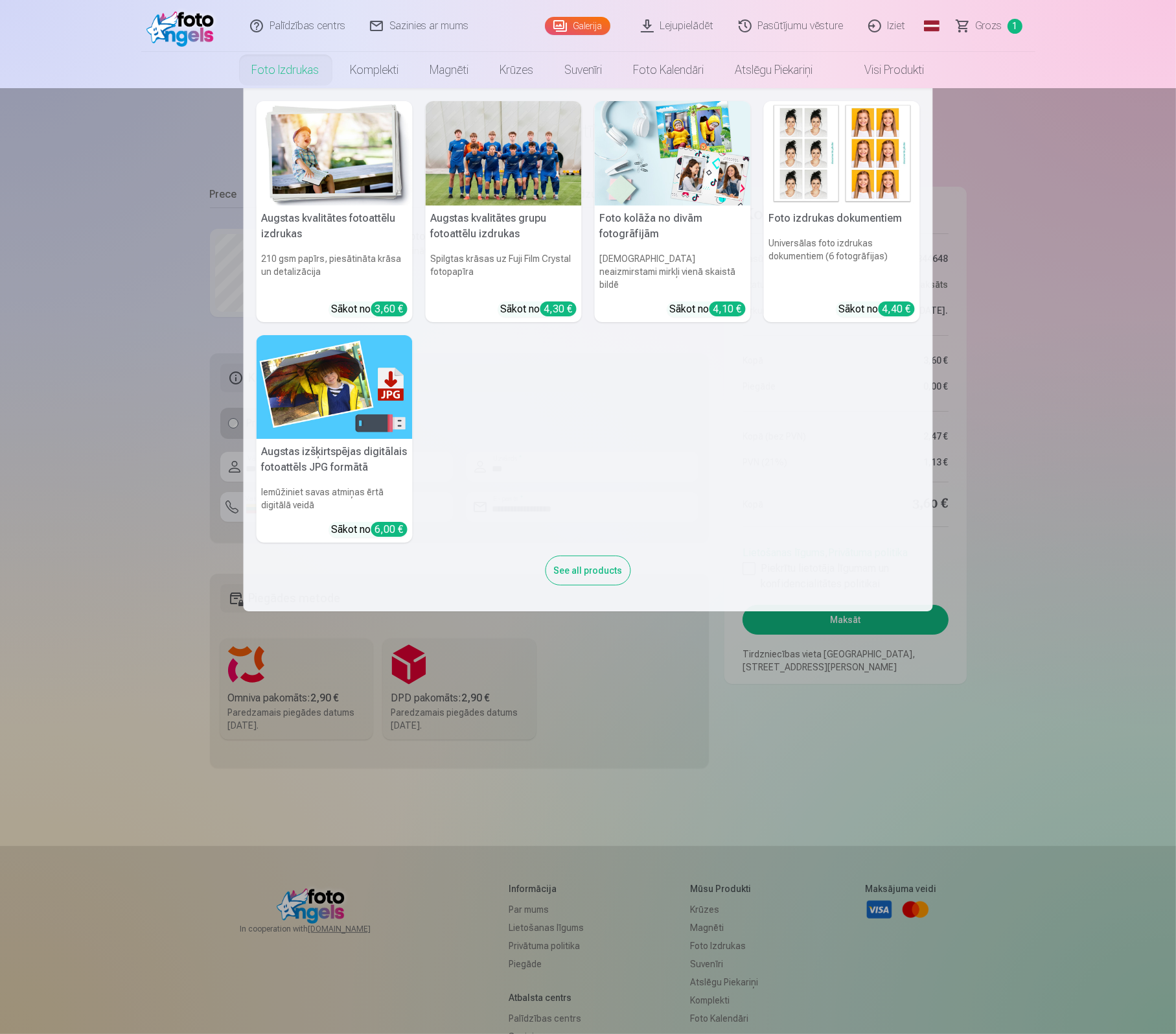
click at [1019, 323] on nav "Augstas kvalitātes fotoattēlu izdrukas 210 gsm papīrs, piesātināta krāsa un det…" at bounding box center [588, 350] width 1176 height 523
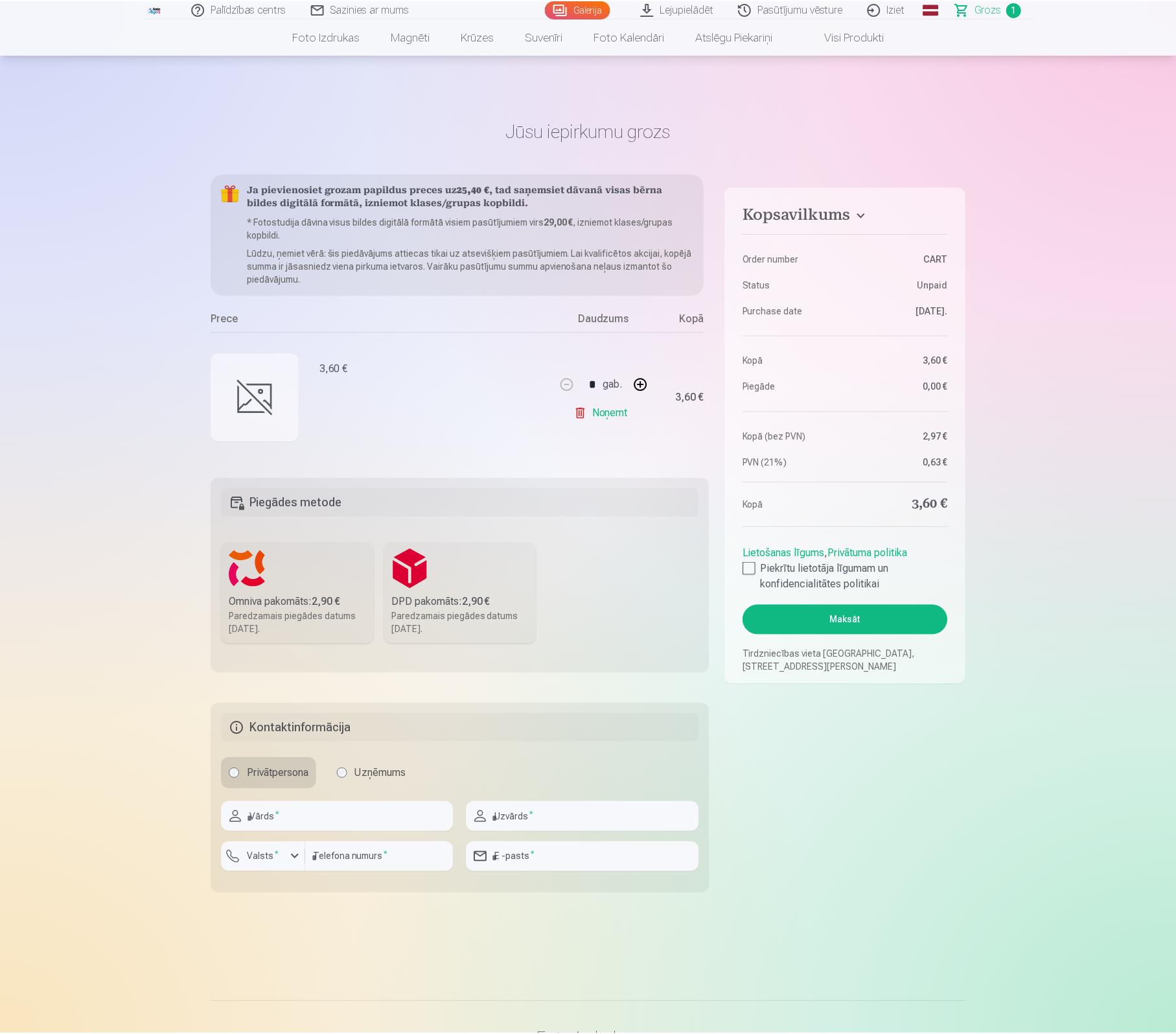
scroll to position [632, 0]
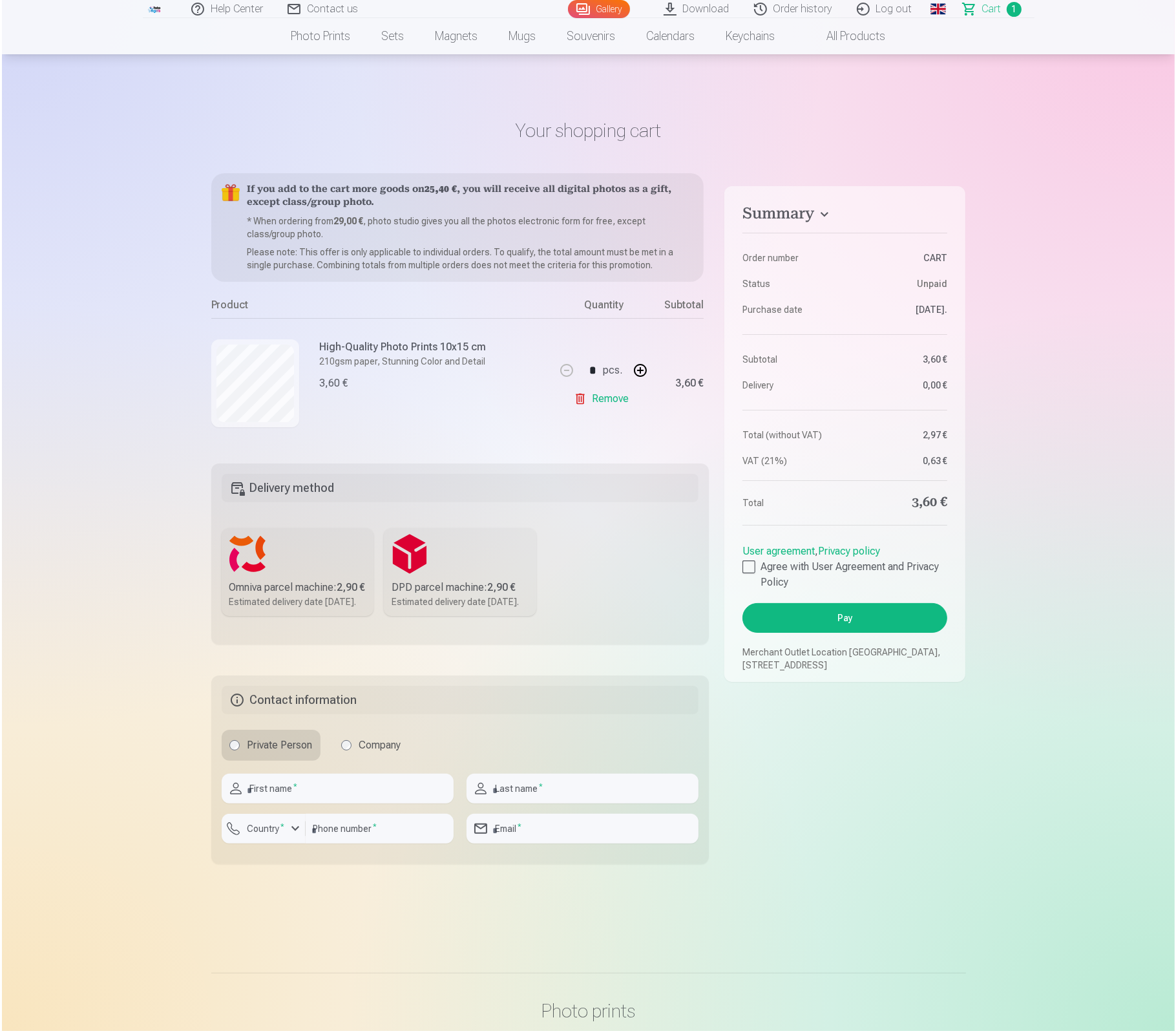
scroll to position [141, 0]
